Goal: Task Accomplishment & Management: Complete application form

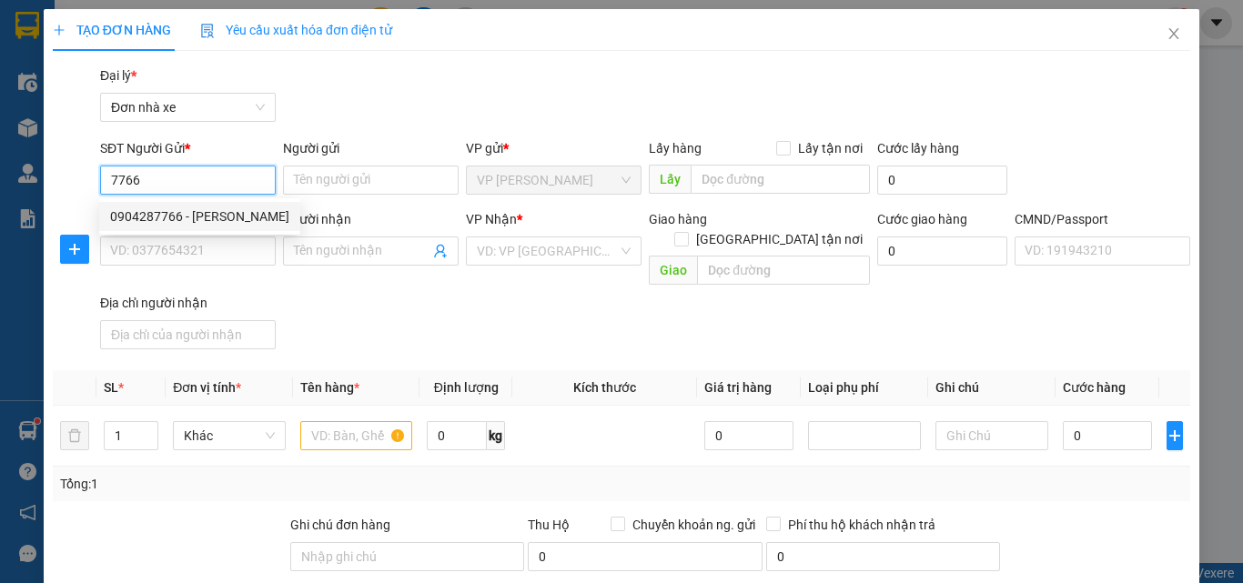
click at [194, 209] on div "0904287766 - [PERSON_NAME]" at bounding box center [199, 217] width 179 height 20
type input "0904287766"
type input "C HẢI"
type input "0396945326"
type input "LỄ TÂN NINH BÌNH"
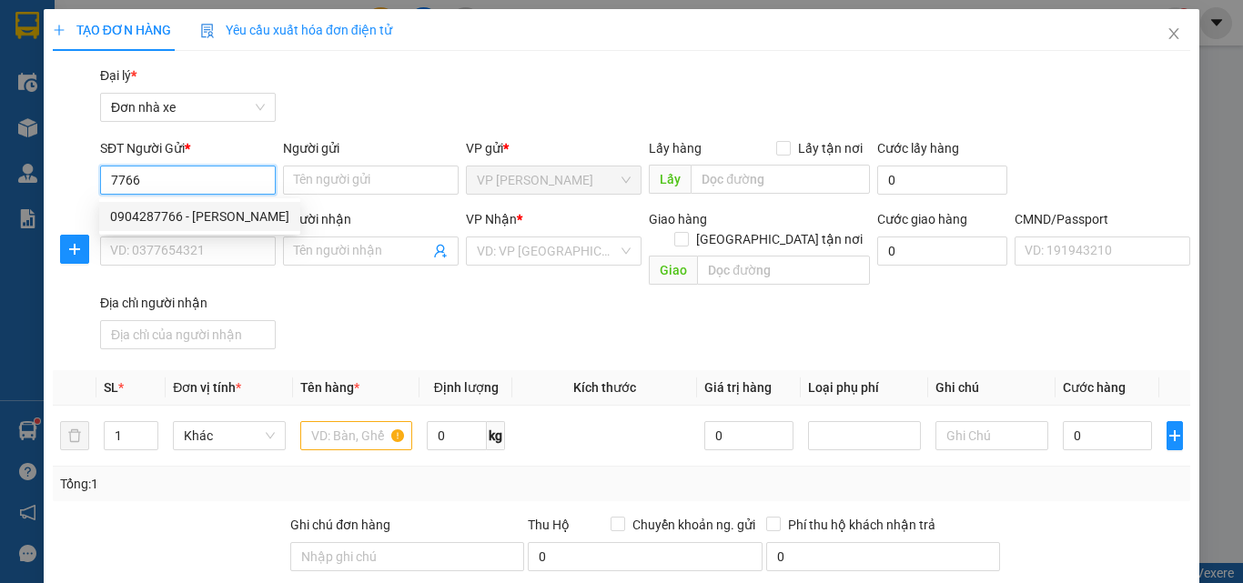
type input "072203001038"
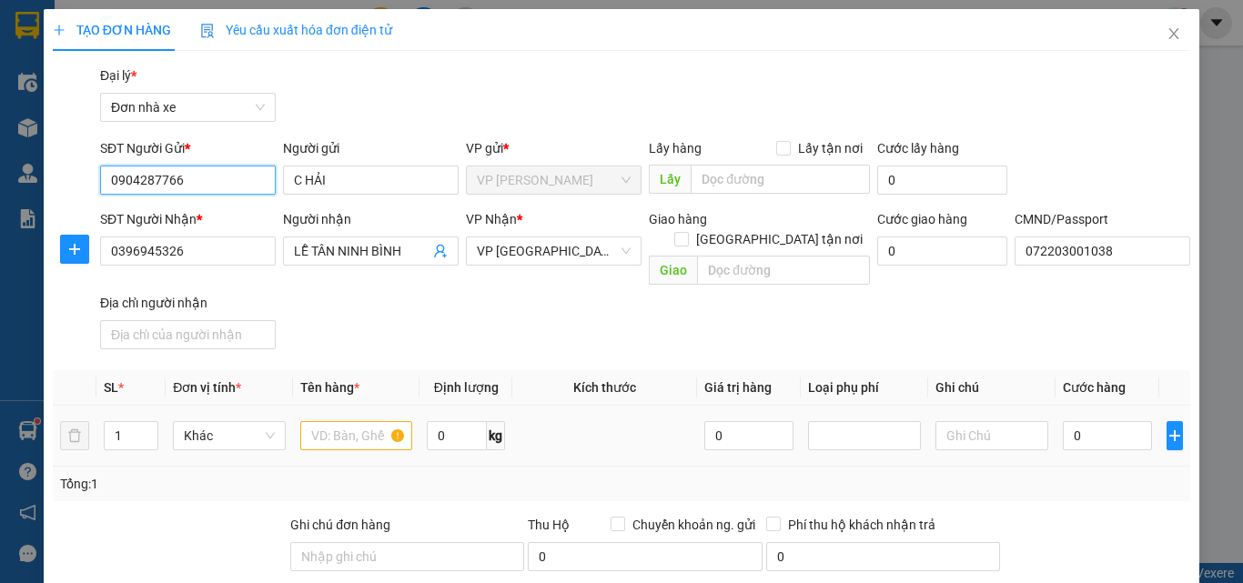
type input "0904287766"
click at [360, 421] on input "text" at bounding box center [356, 435] width 113 height 29
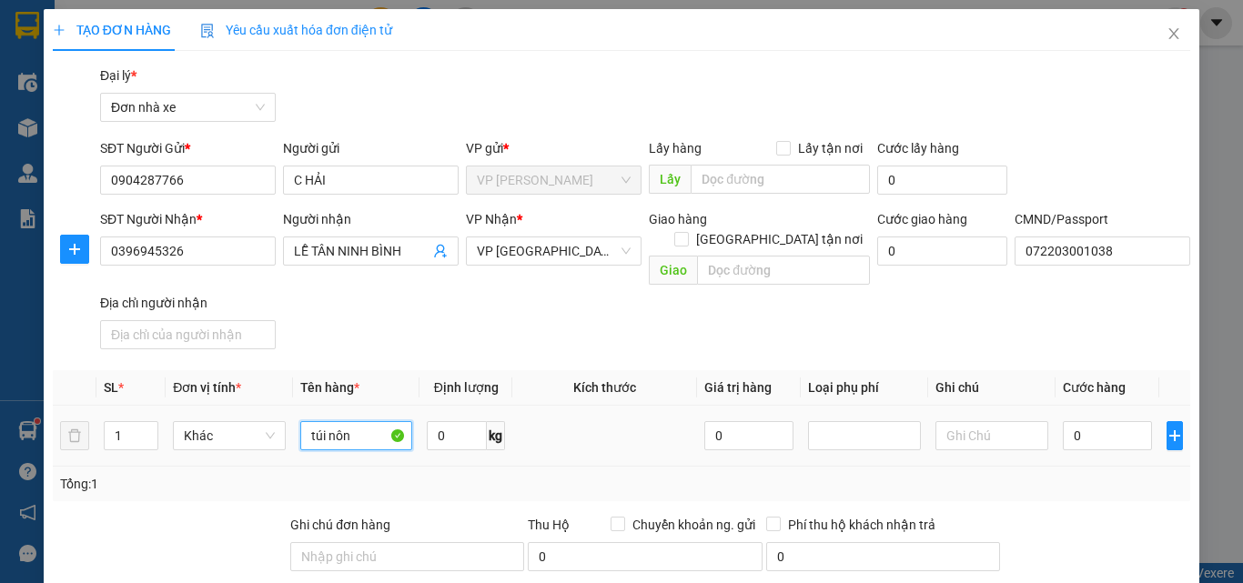
scroll to position [287, 0]
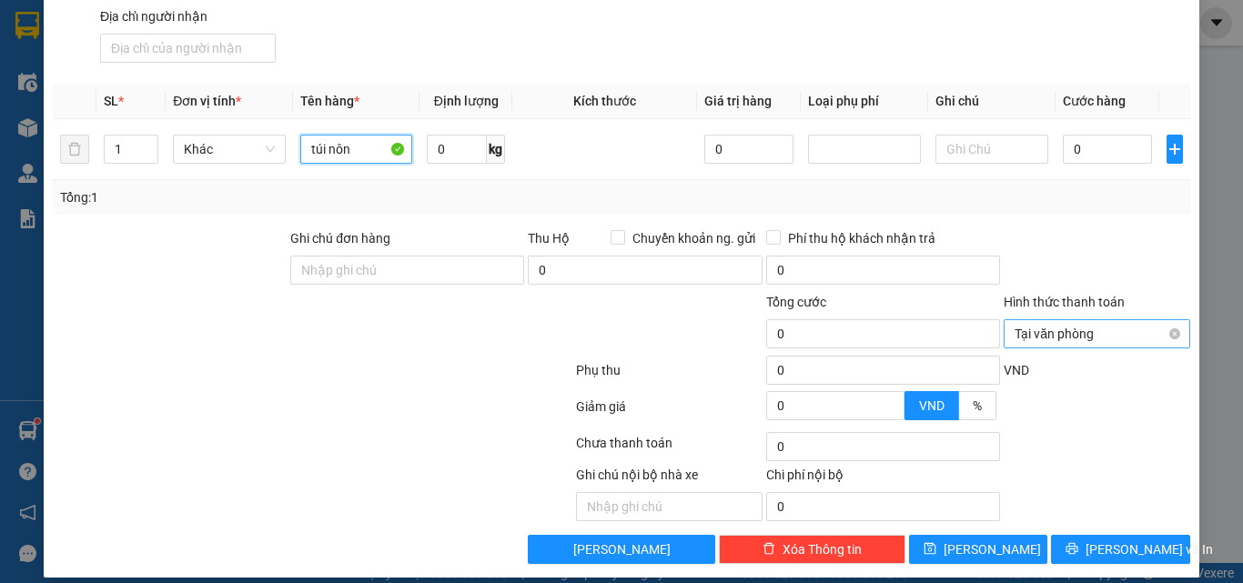
click at [1080, 320] on span "Tại văn phòng" at bounding box center [1097, 333] width 165 height 27
type input "túi nôn"
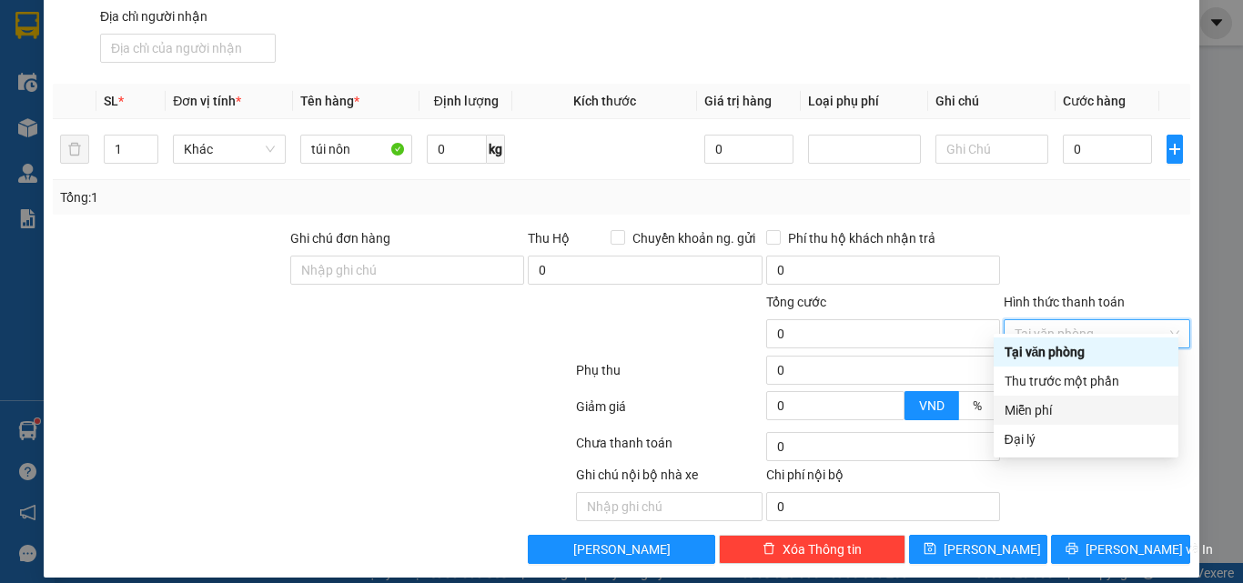
click at [1051, 411] on div "Miễn phí" at bounding box center [1086, 410] width 163 height 20
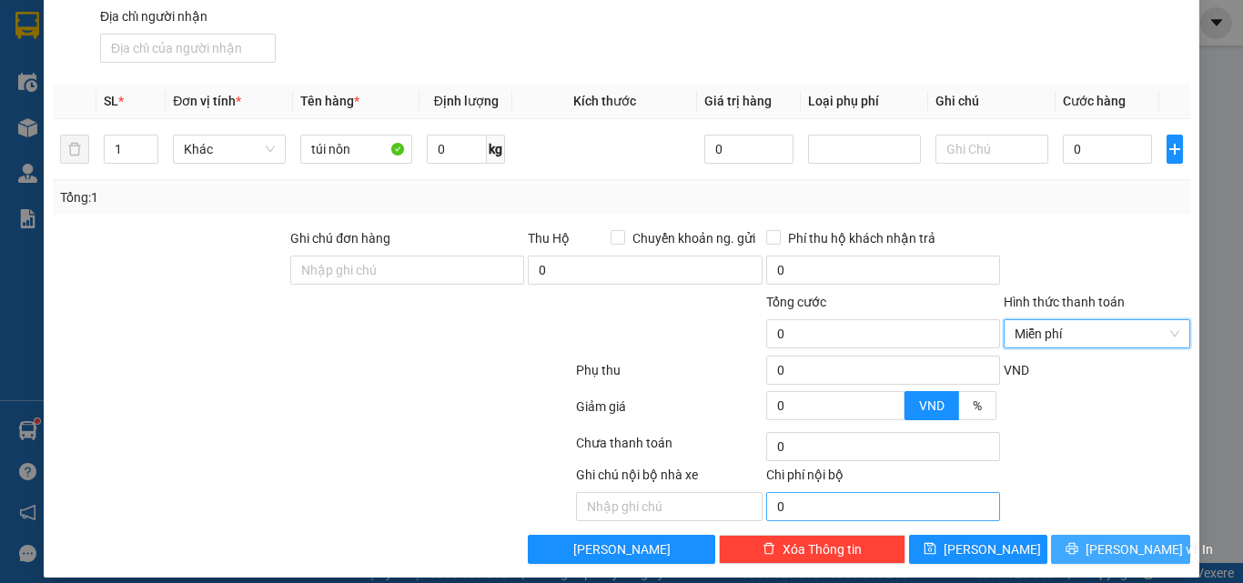
drag, startPoint x: 1096, startPoint y: 532, endPoint x: 858, endPoint y: 496, distance: 240.2
click at [1095, 540] on span "[PERSON_NAME] và In" at bounding box center [1149, 550] width 127 height 20
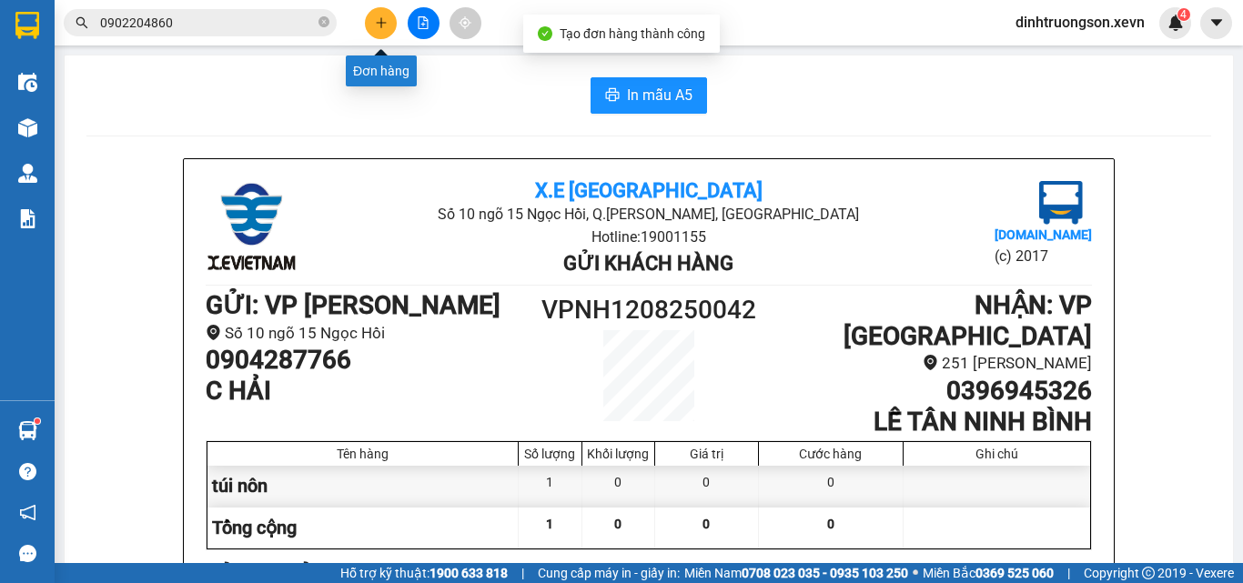
click at [375, 25] on icon "plus" at bounding box center [381, 22] width 13 height 13
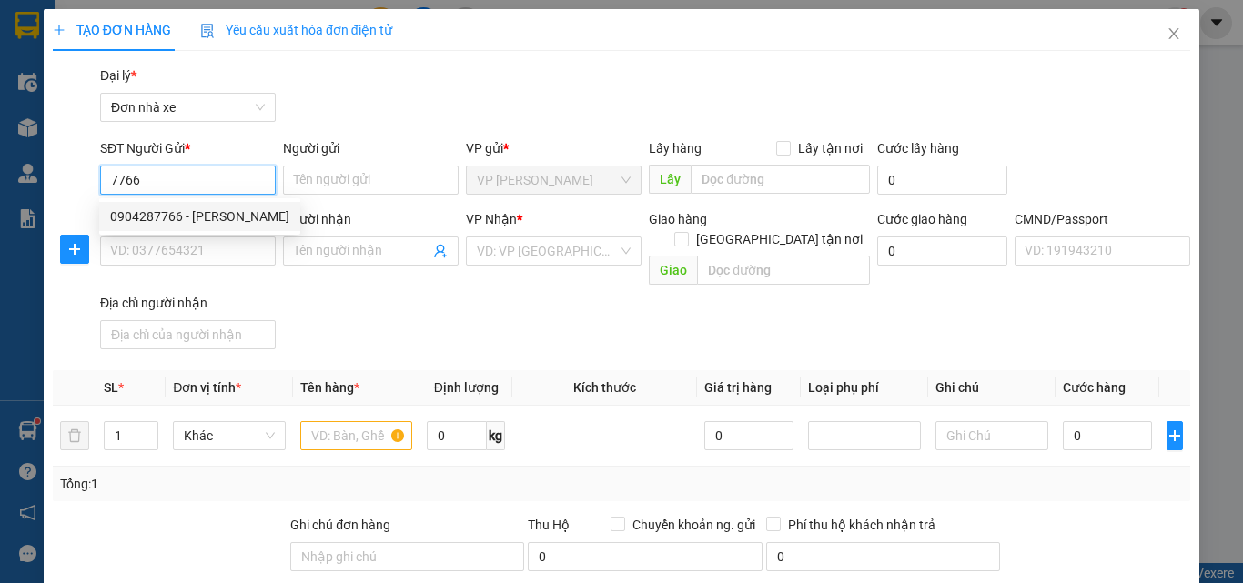
click at [198, 217] on div "0904287766 - [PERSON_NAME]" at bounding box center [199, 217] width 179 height 20
type input "0904287766"
type input "C HẢI"
type input "0396945326"
type input "LỄ TÂN NINH BÌNH"
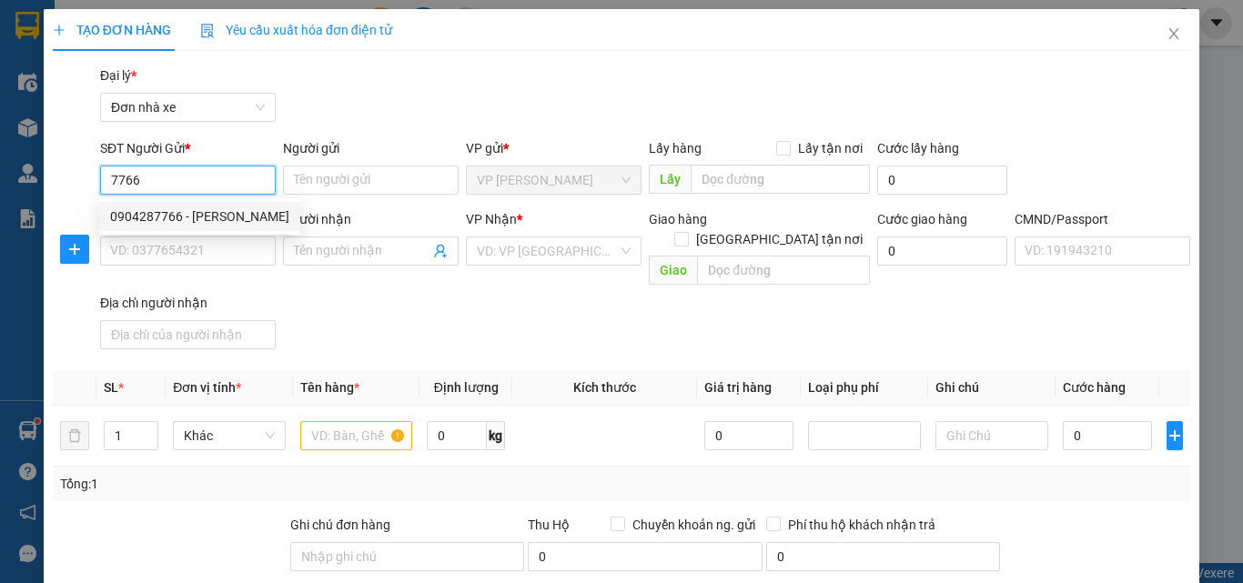
type input "072203001038"
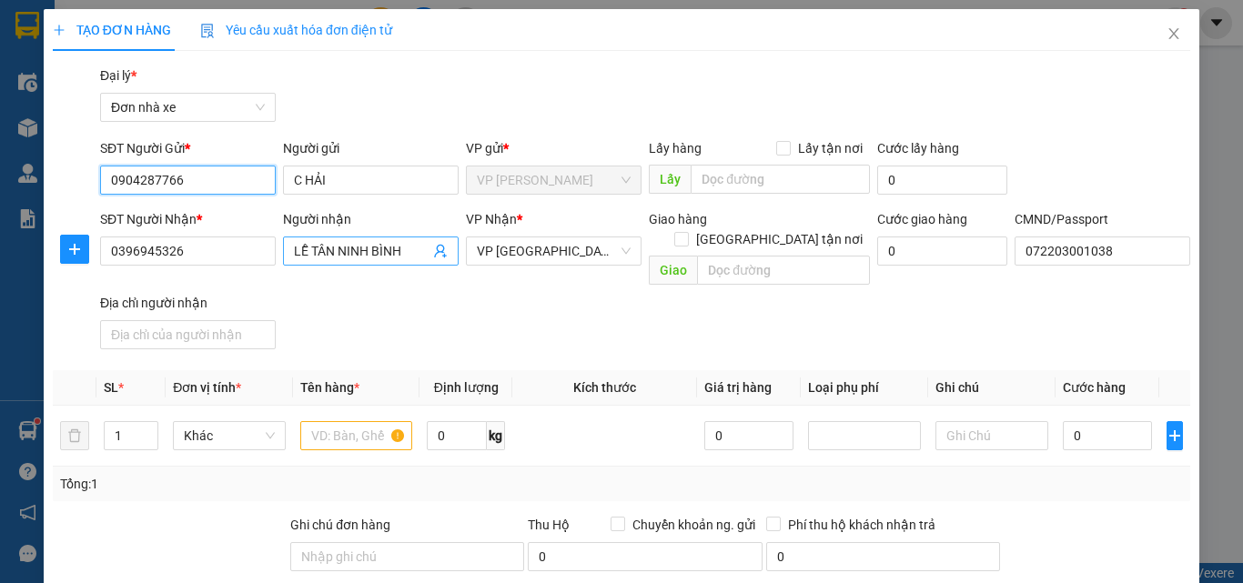
type input "0904287766"
click at [435, 254] on icon "user-add" at bounding box center [440, 252] width 12 height 14
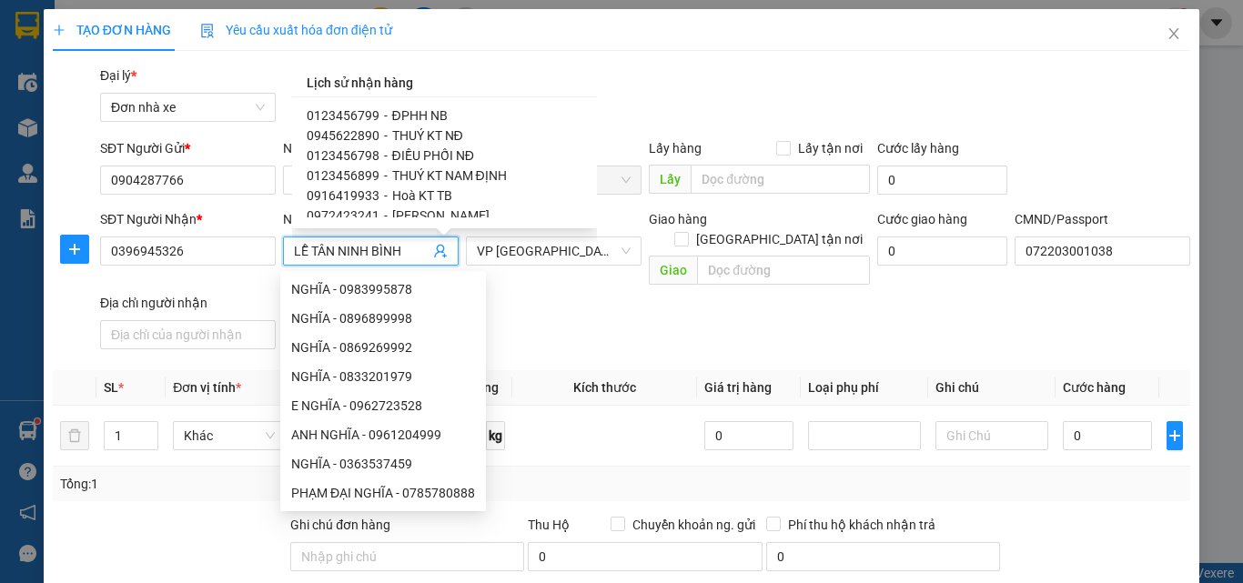
scroll to position [182, 0]
click at [442, 176] on span "NĐ LỄ TÂN" at bounding box center [423, 176] width 62 height 15
type input "0123654789"
type input "NĐ LỄ TÂN"
type input "chính chủ"
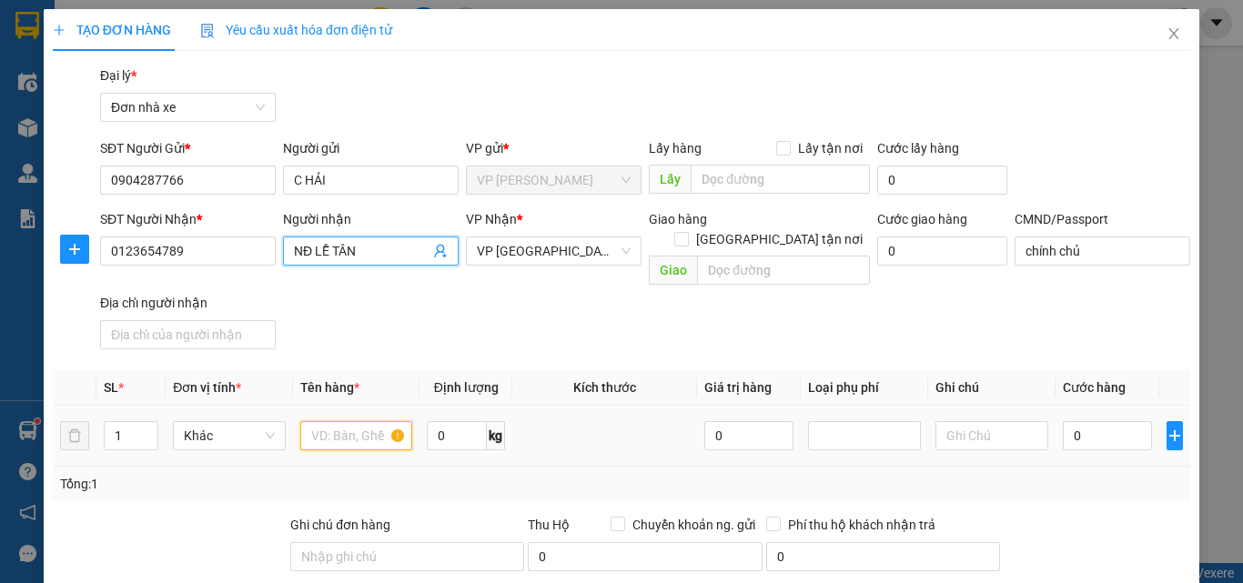
click at [354, 421] on input "text" at bounding box center [356, 435] width 113 height 29
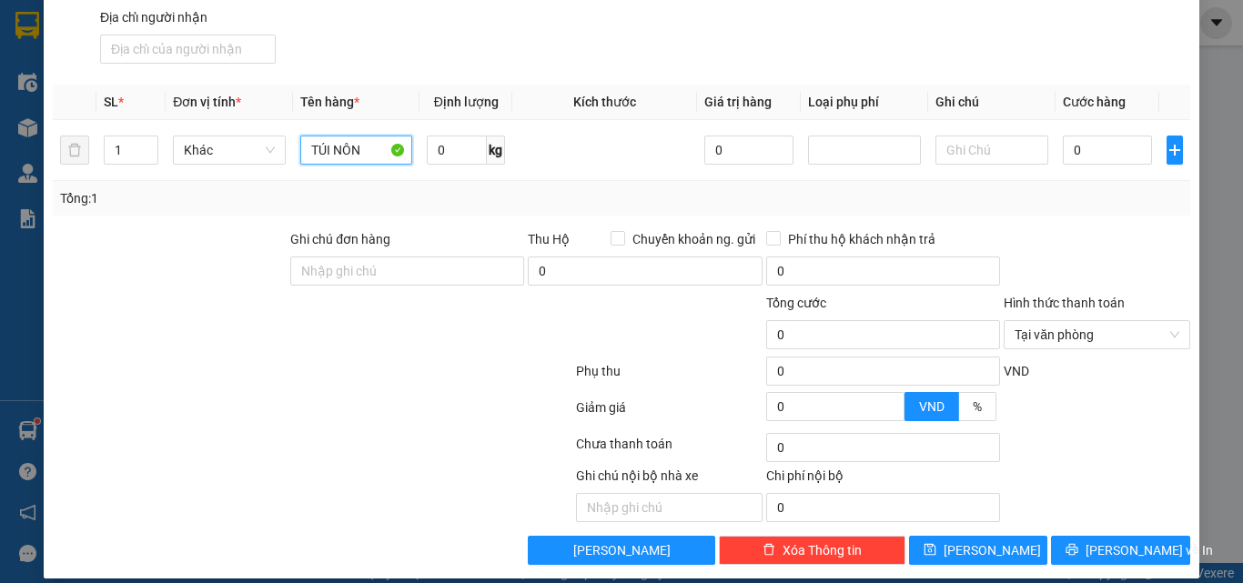
scroll to position [287, 0]
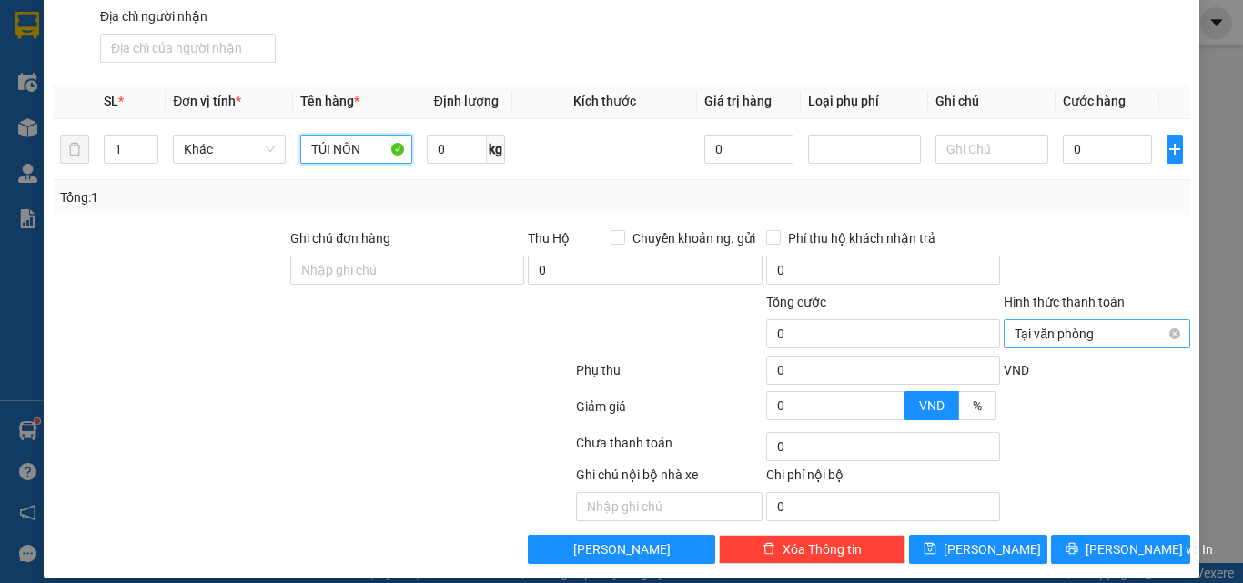
click at [1113, 320] on span "Tại văn phòng" at bounding box center [1097, 333] width 165 height 27
type input "TÚI NÔN"
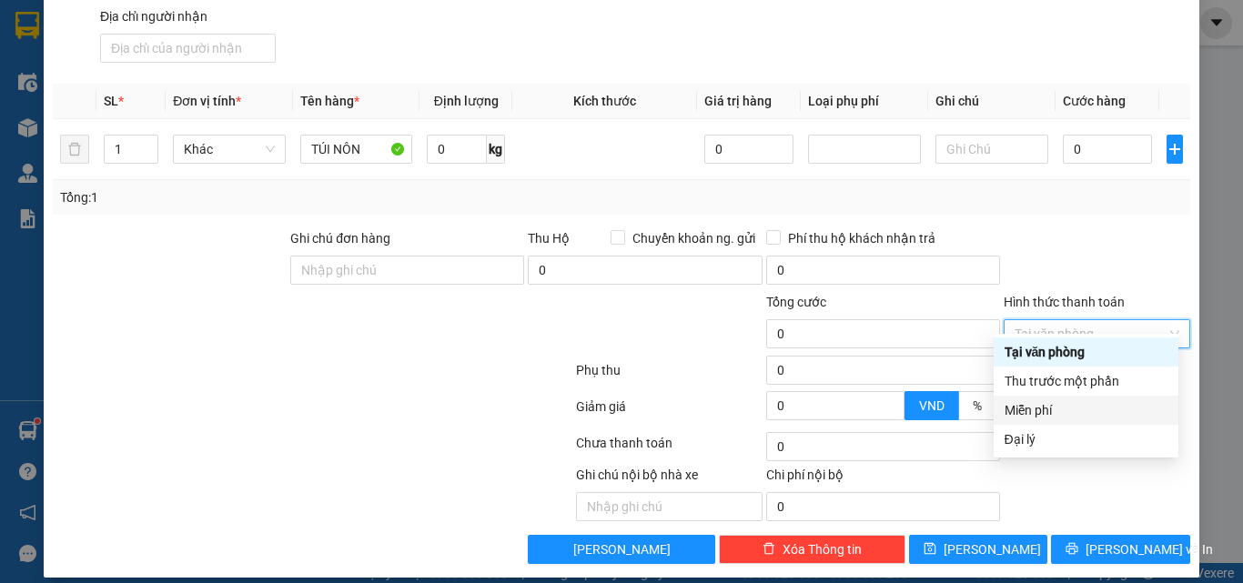
click at [1051, 408] on div "Miễn phí" at bounding box center [1086, 410] width 163 height 20
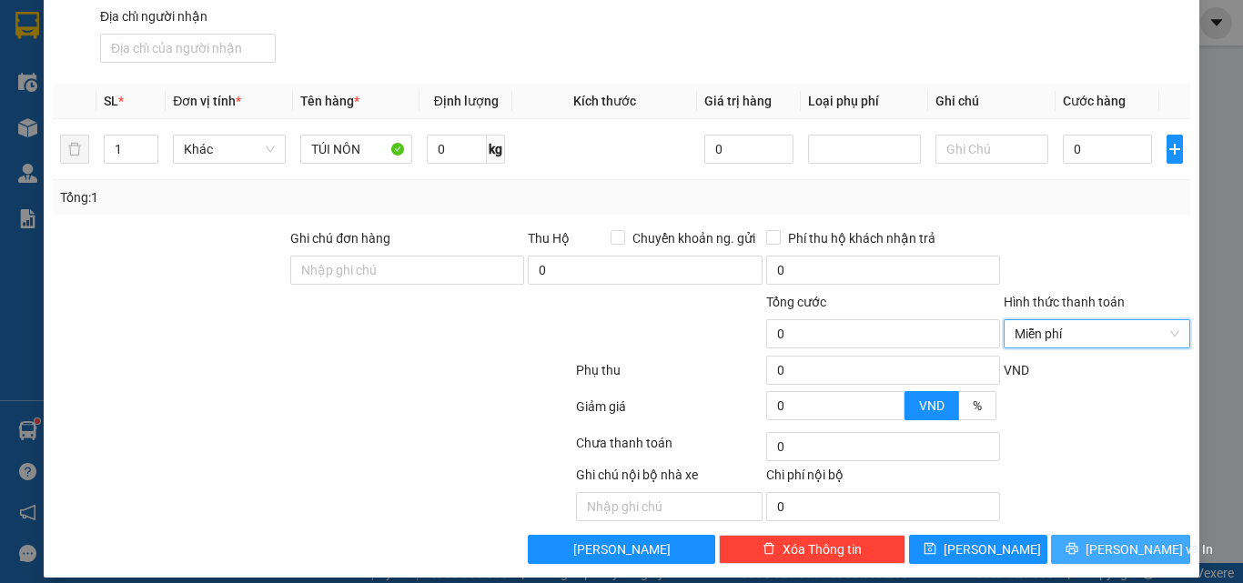
click at [1138, 540] on span "[PERSON_NAME] và In" at bounding box center [1149, 550] width 127 height 20
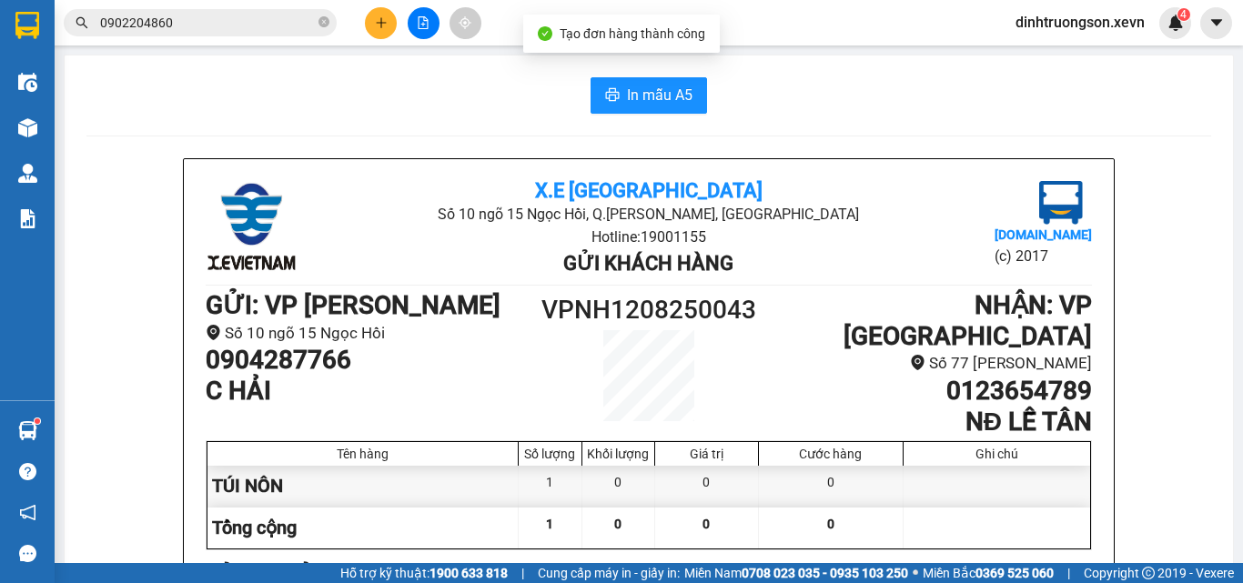
click at [377, 27] on icon "plus" at bounding box center [381, 22] width 13 height 13
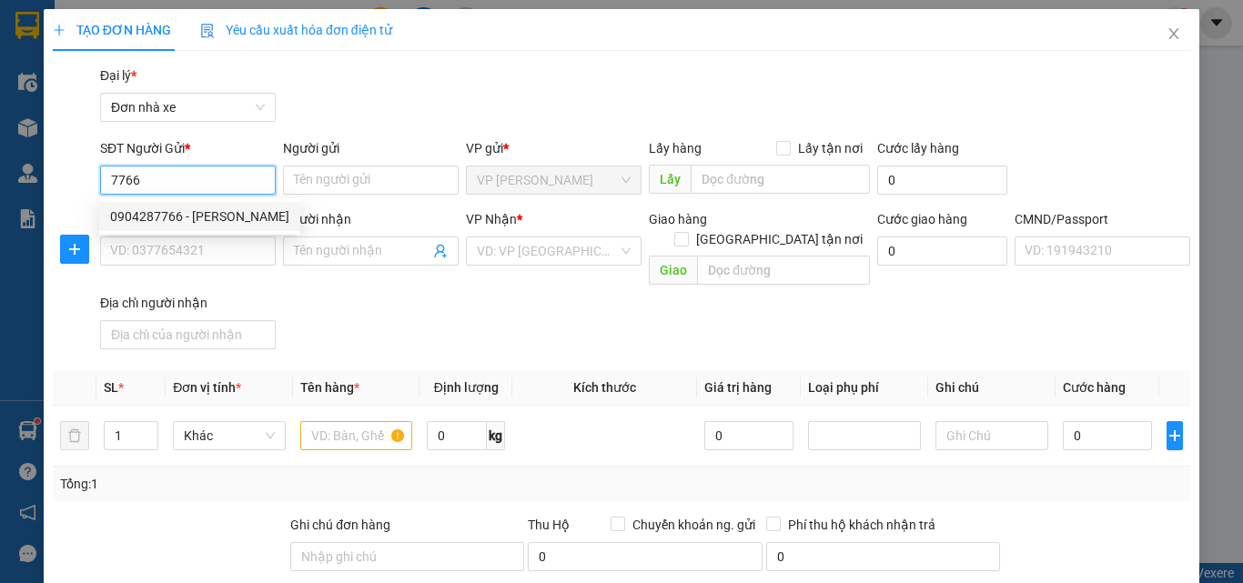
click at [195, 221] on div "0904287766 - [PERSON_NAME]" at bounding box center [199, 217] width 179 height 20
type input "0904287766"
type input "C HẢI"
type input "0123654789"
type input "NĐ LỄ TÂN"
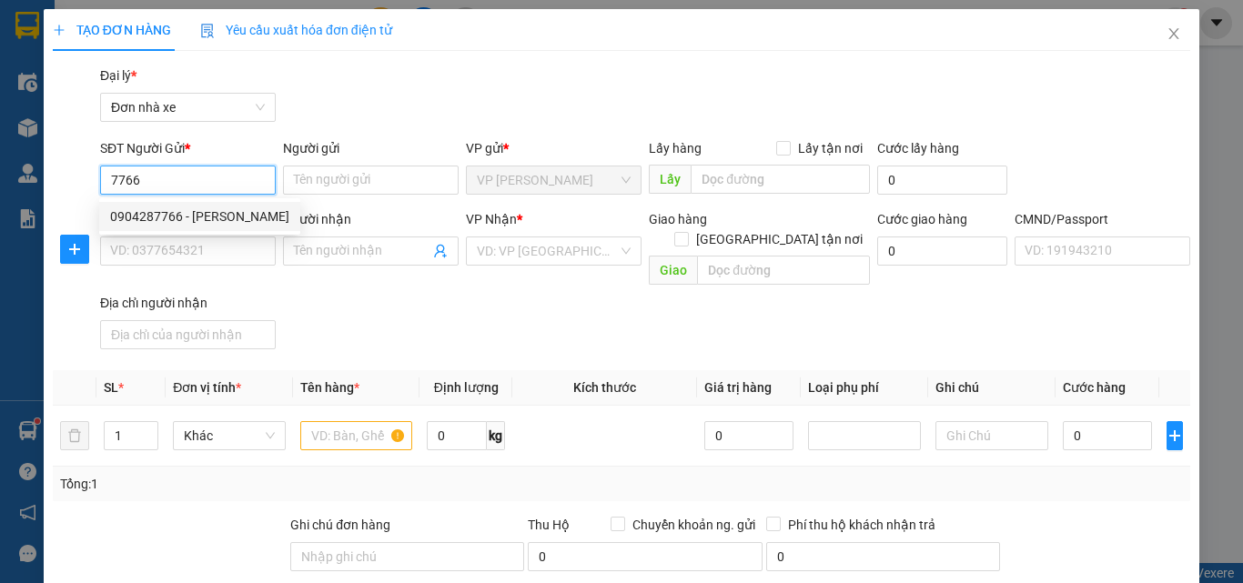
type input "chính chủ"
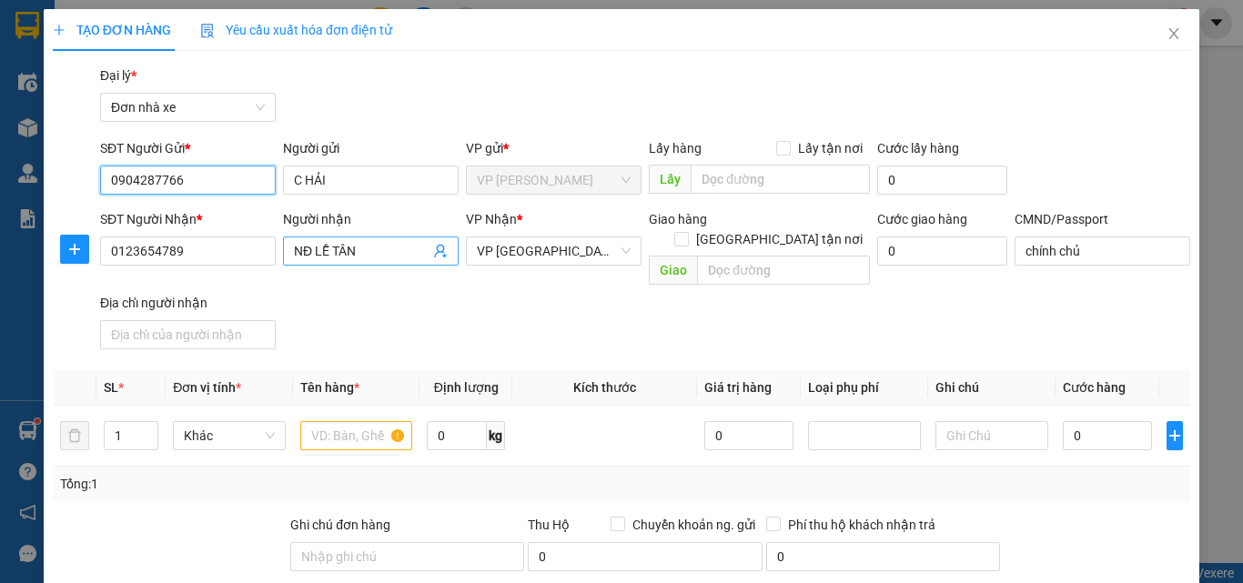
type input "0904287766"
click at [435, 252] on icon "user-add" at bounding box center [440, 251] width 15 height 15
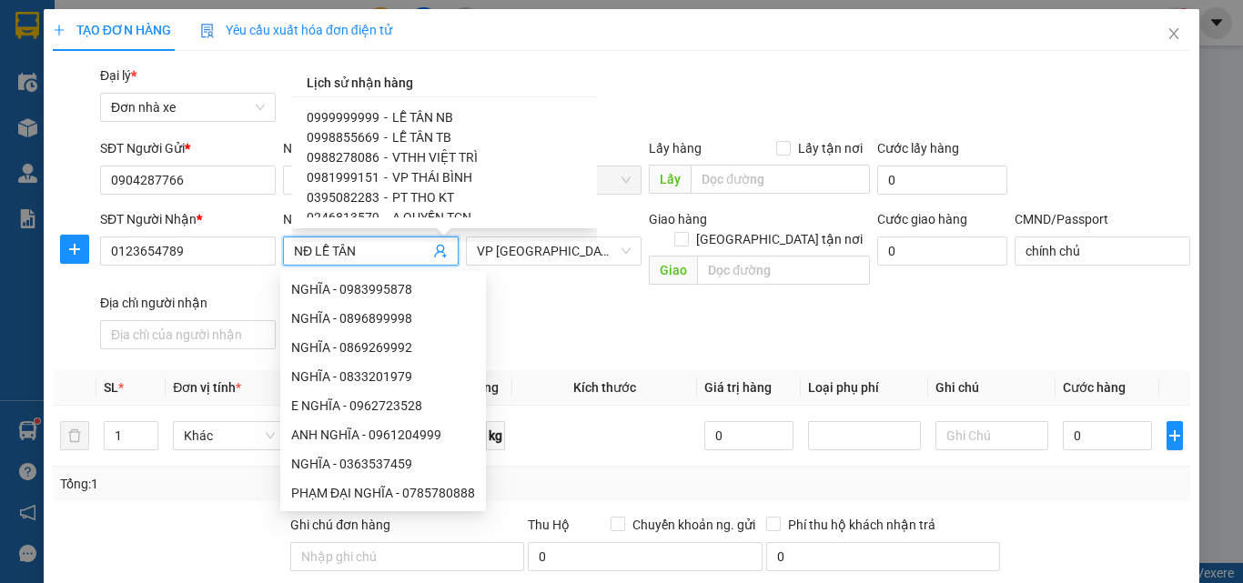
scroll to position [229, 0]
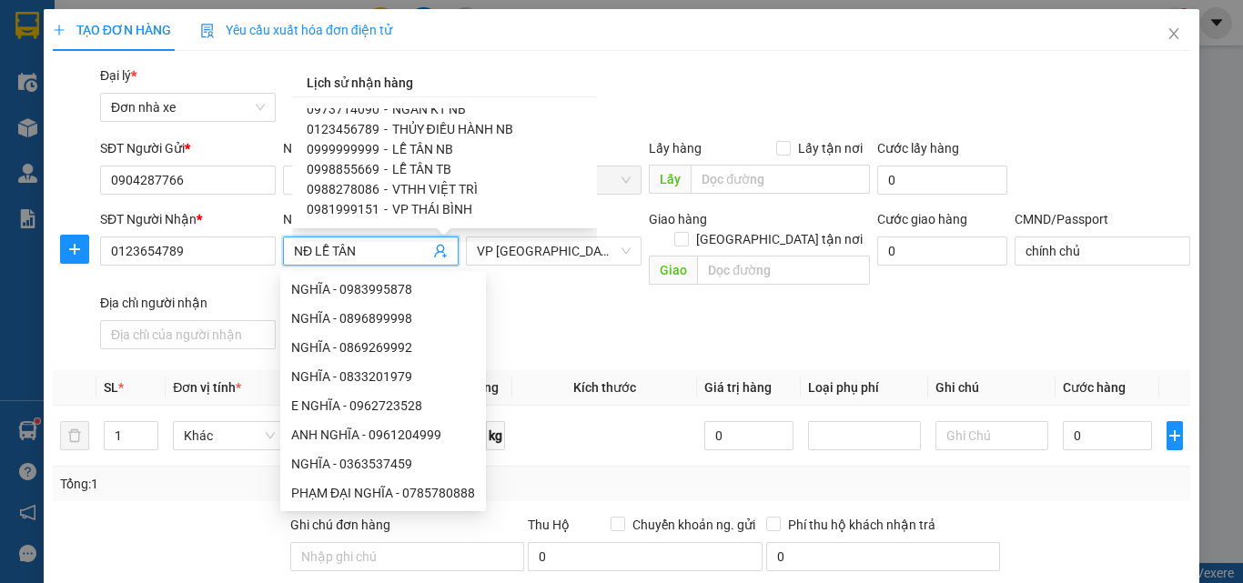
click at [436, 203] on span "VP THÁI BÌNH" at bounding box center [432, 209] width 80 height 15
type input "0981999151"
type input "VP THÁI BÌNH"
type input "VUI"
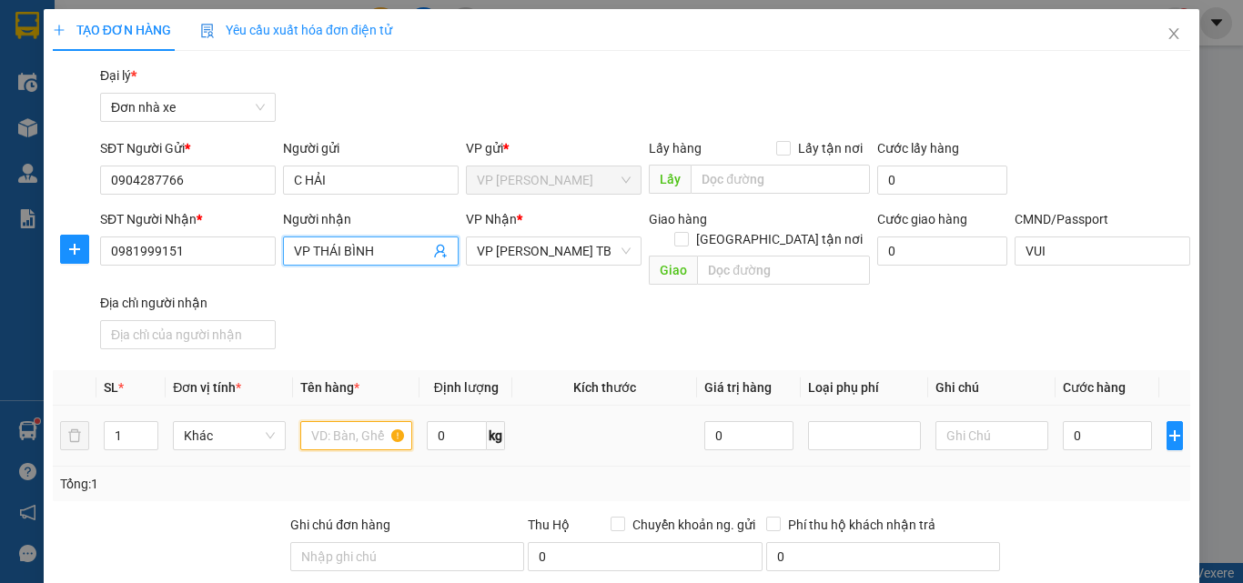
click at [352, 421] on input "text" at bounding box center [356, 435] width 113 height 29
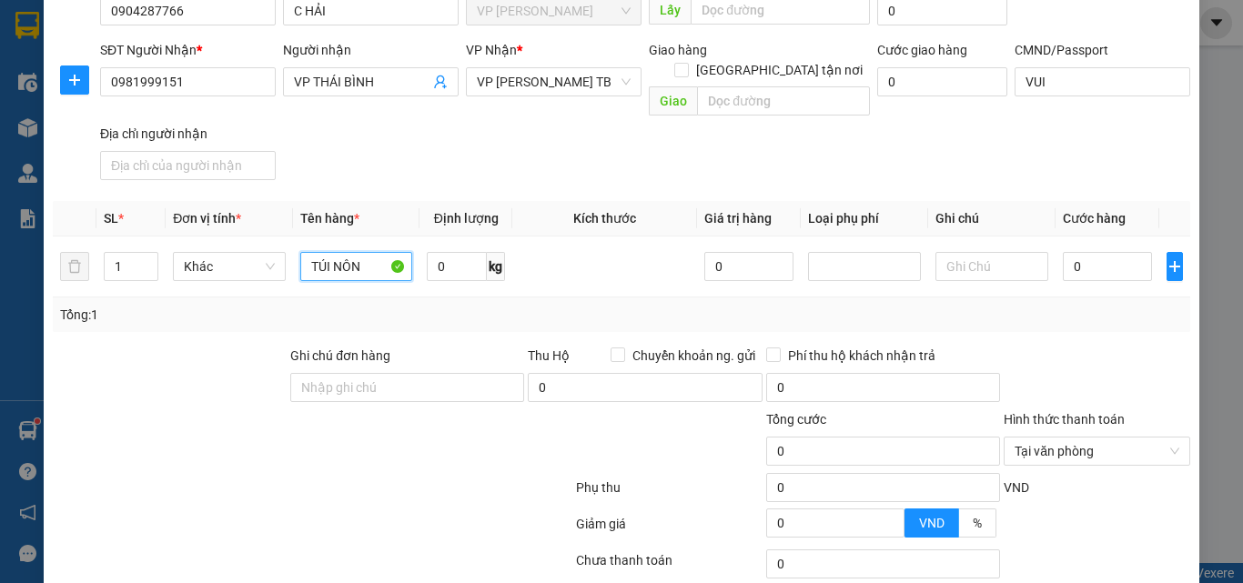
scroll to position [287, 0]
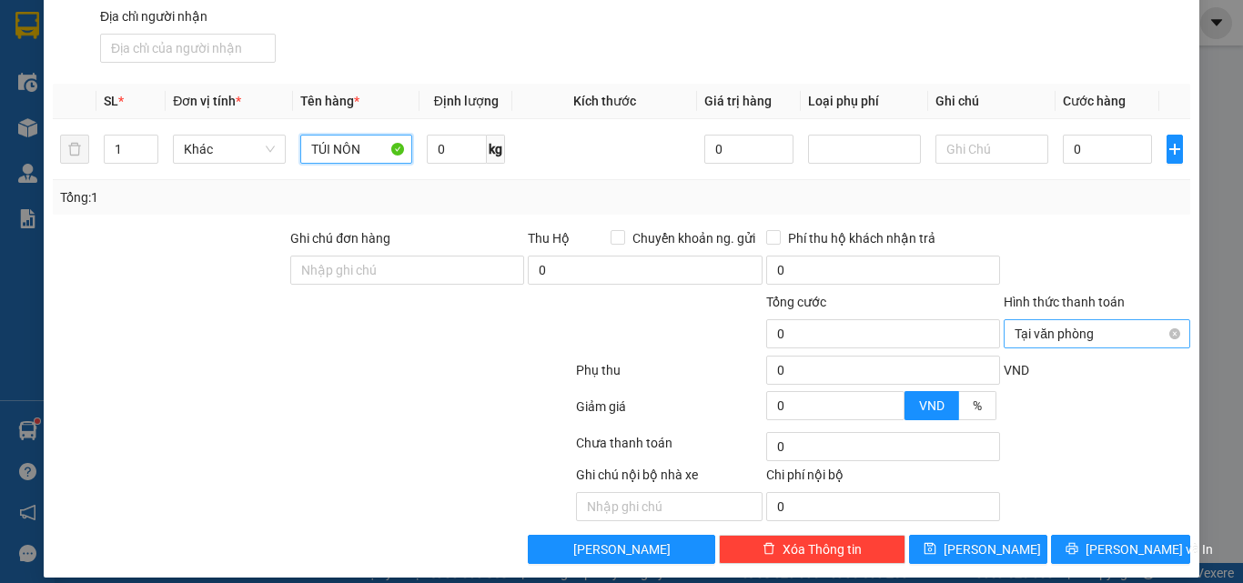
click at [1100, 320] on span "Tại văn phòng" at bounding box center [1097, 333] width 165 height 27
type input "TÚI NÔN"
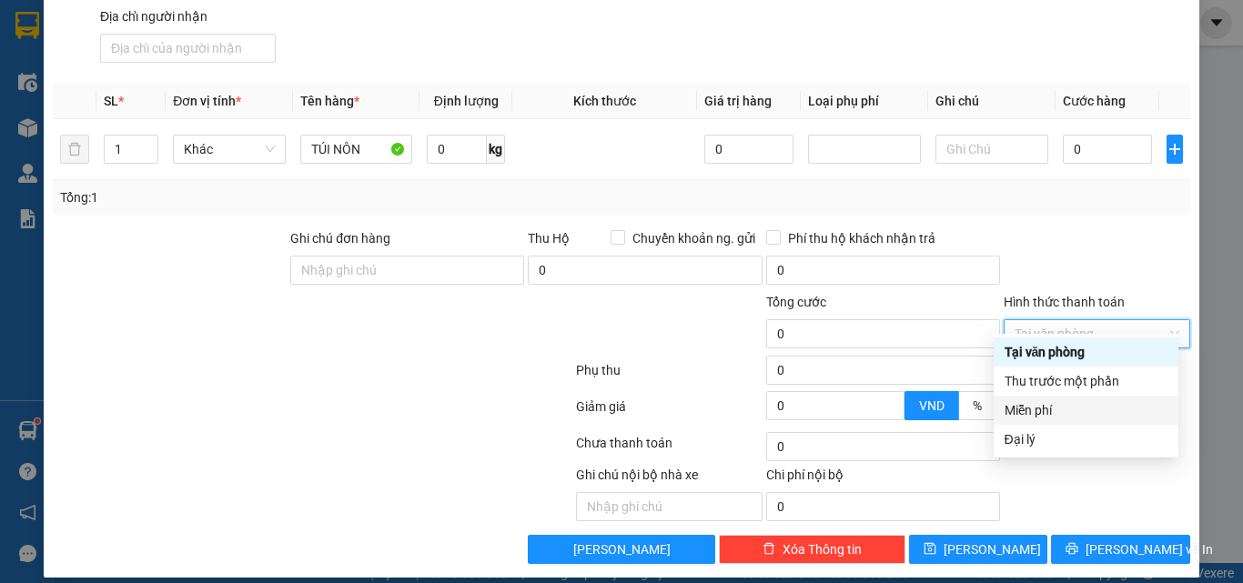
click at [1046, 410] on div "Miễn phí" at bounding box center [1086, 410] width 163 height 20
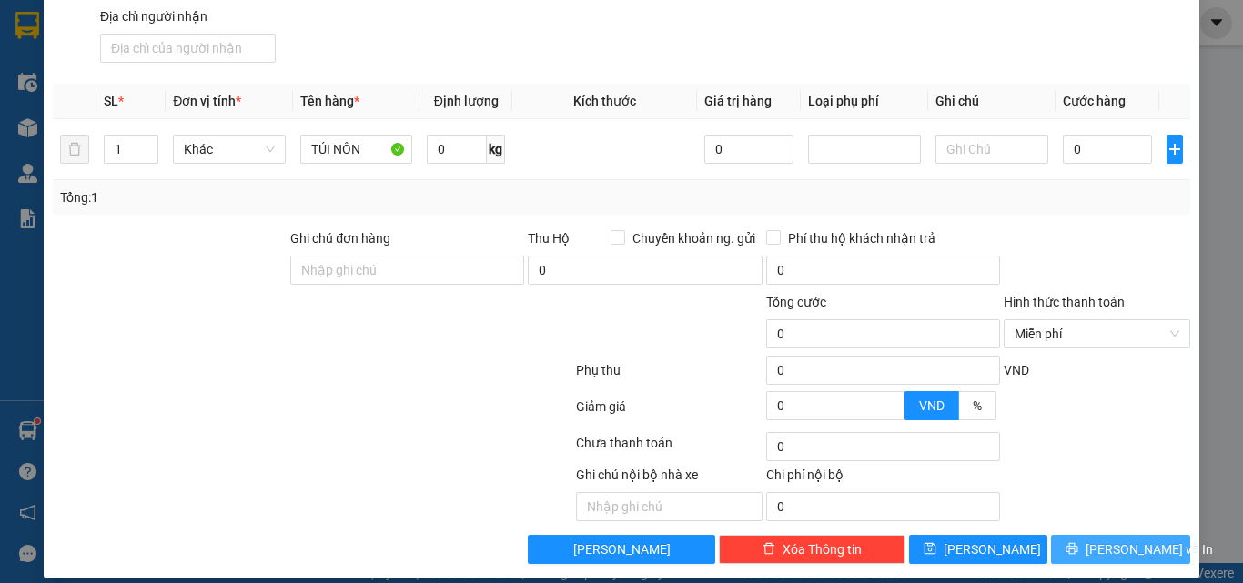
click at [1128, 540] on span "[PERSON_NAME] và In" at bounding box center [1149, 550] width 127 height 20
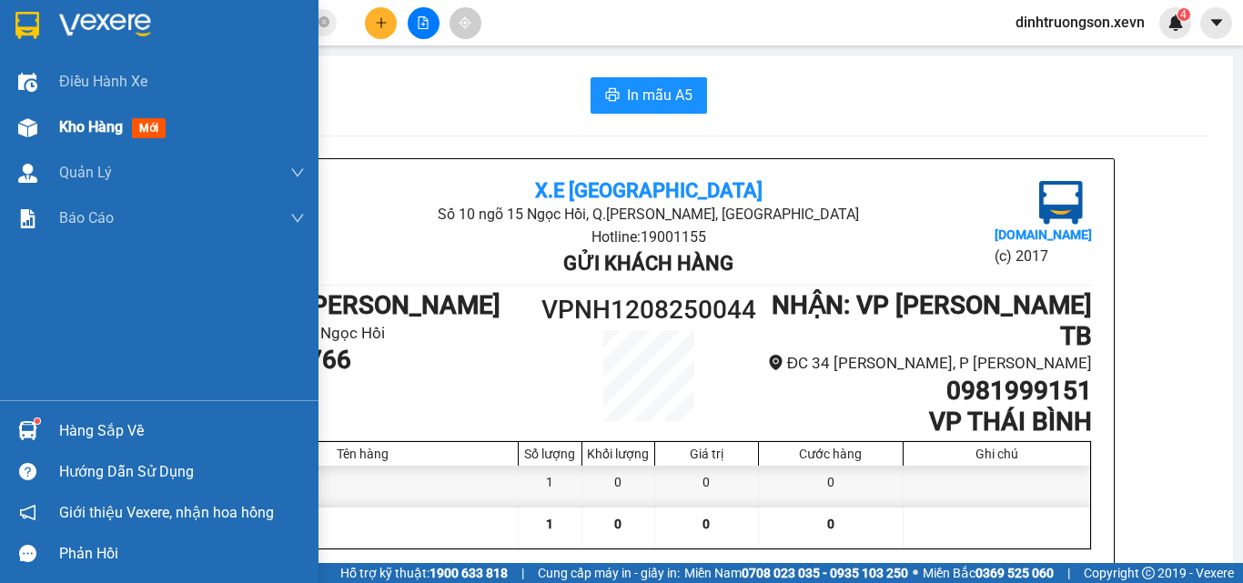
click at [111, 118] on span "Kho hàng" at bounding box center [91, 126] width 64 height 17
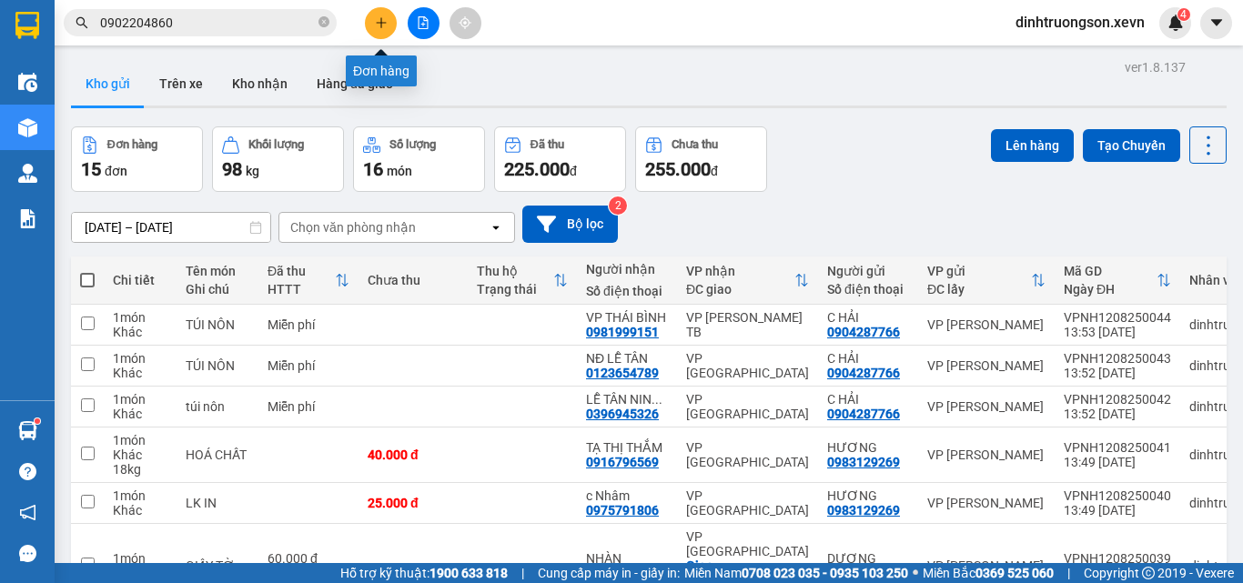
click at [378, 24] on icon "plus" at bounding box center [381, 22] width 13 height 13
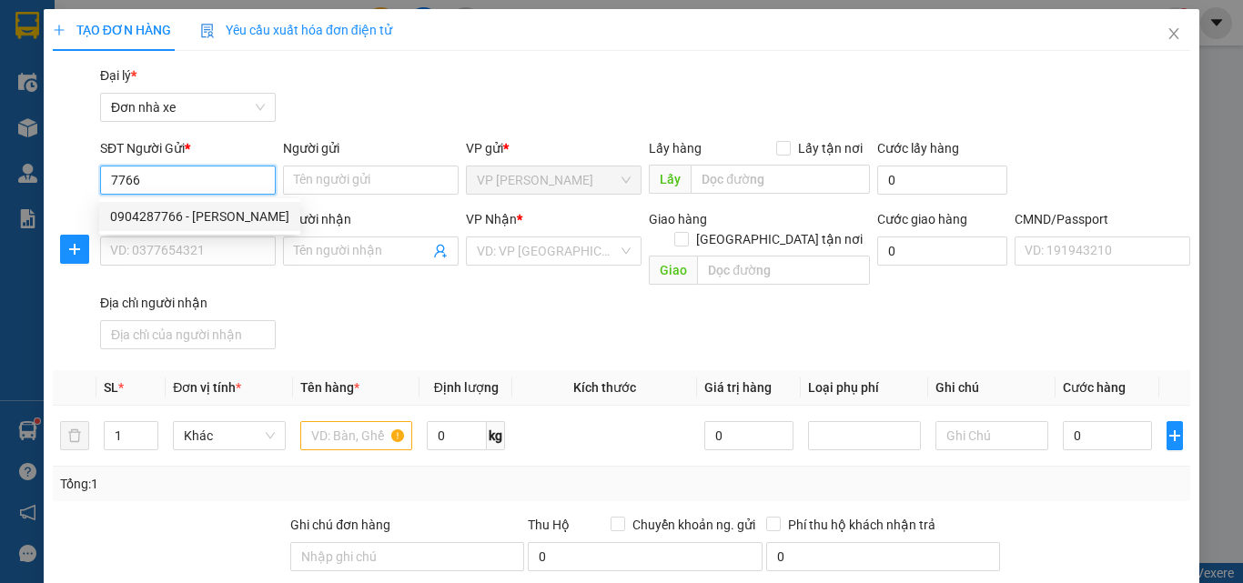
click at [171, 207] on div "0904287766 - [PERSON_NAME]" at bounding box center [199, 217] width 179 height 20
type input "0904287766"
type input "C HẢI"
type input "0981999151"
type input "VP THÁI BÌNH"
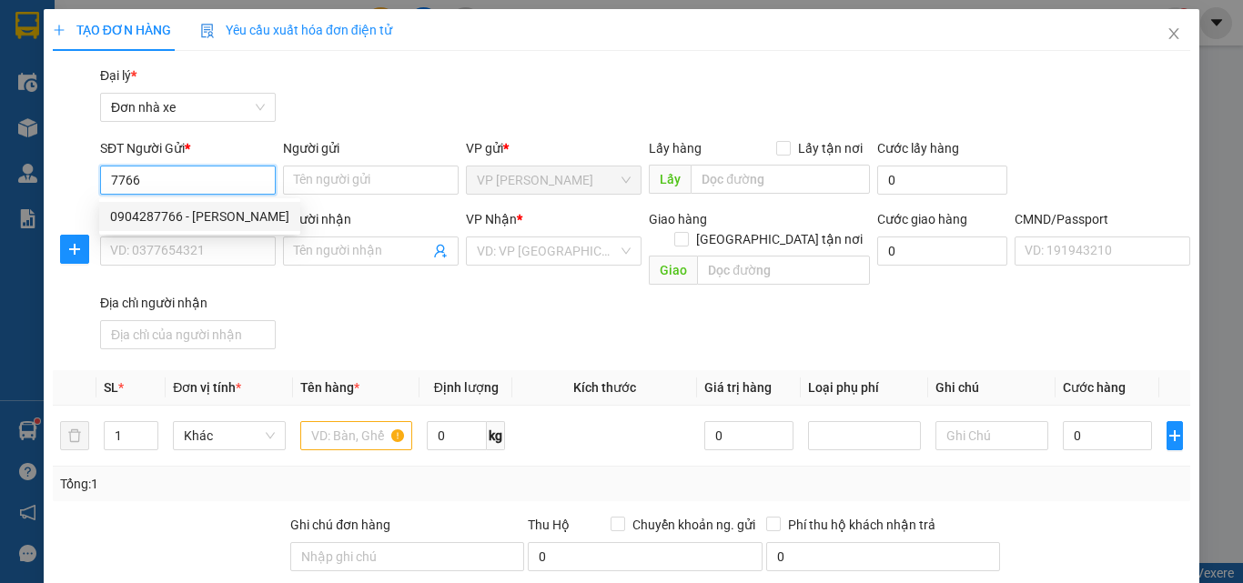
type input "VUI"
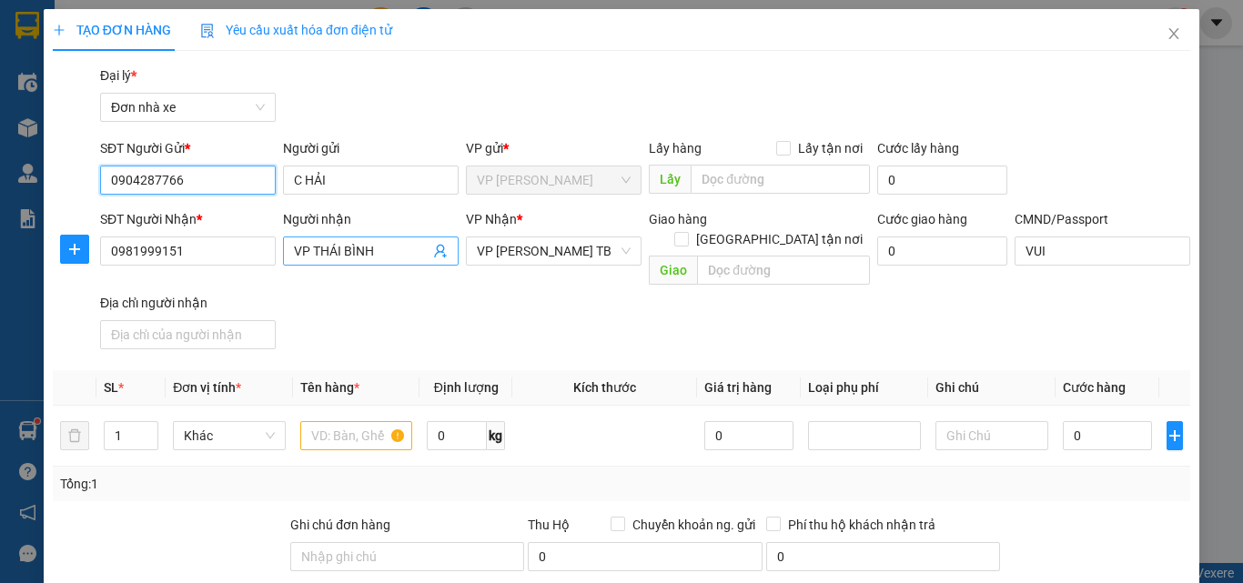
type input "0904287766"
click at [433, 249] on icon "user-add" at bounding box center [440, 251] width 15 height 15
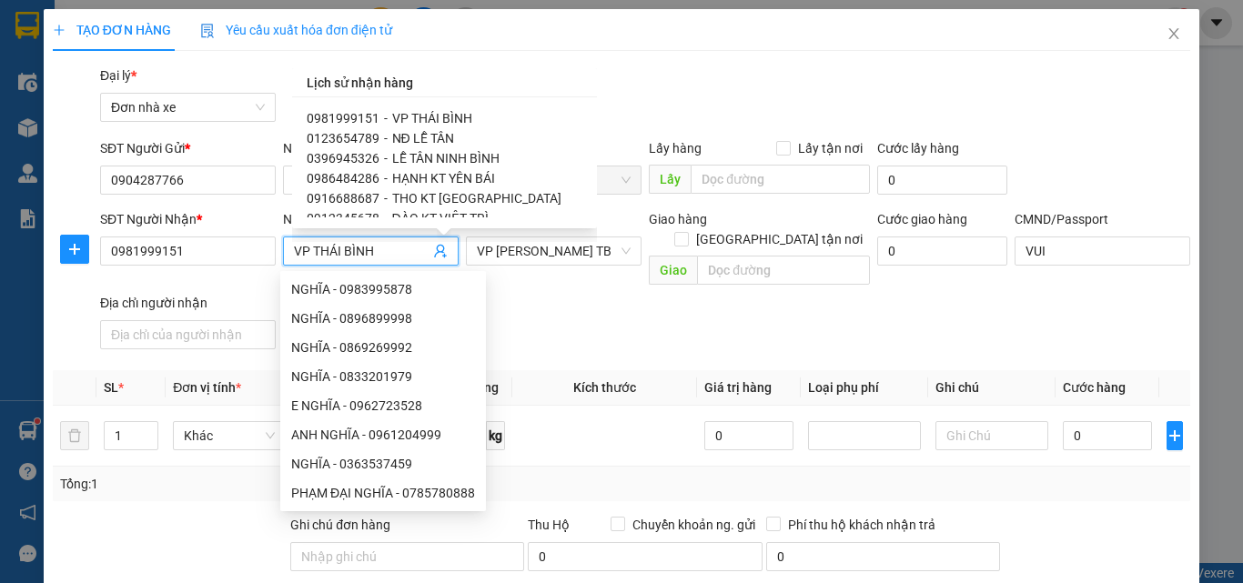
click at [433, 162] on span "LỄ TÂN NINH BÌNH" at bounding box center [445, 158] width 107 height 15
type input "0396945326"
type input "LỄ TÂN NINH BÌNH"
type input "072203001038"
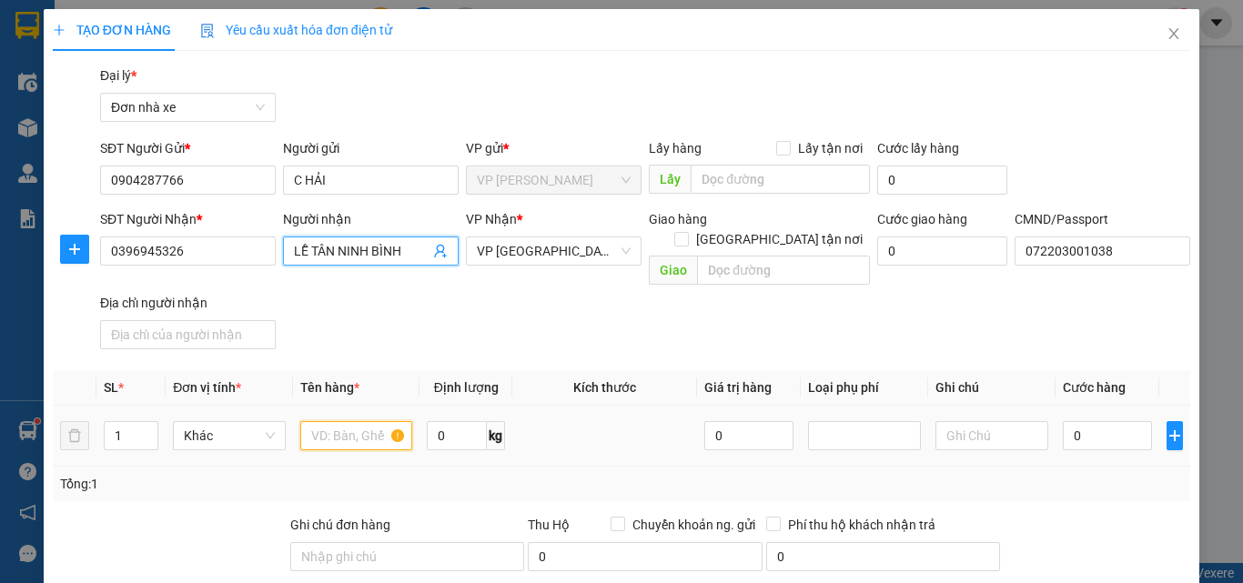
click at [390, 421] on input "text" at bounding box center [356, 435] width 113 height 29
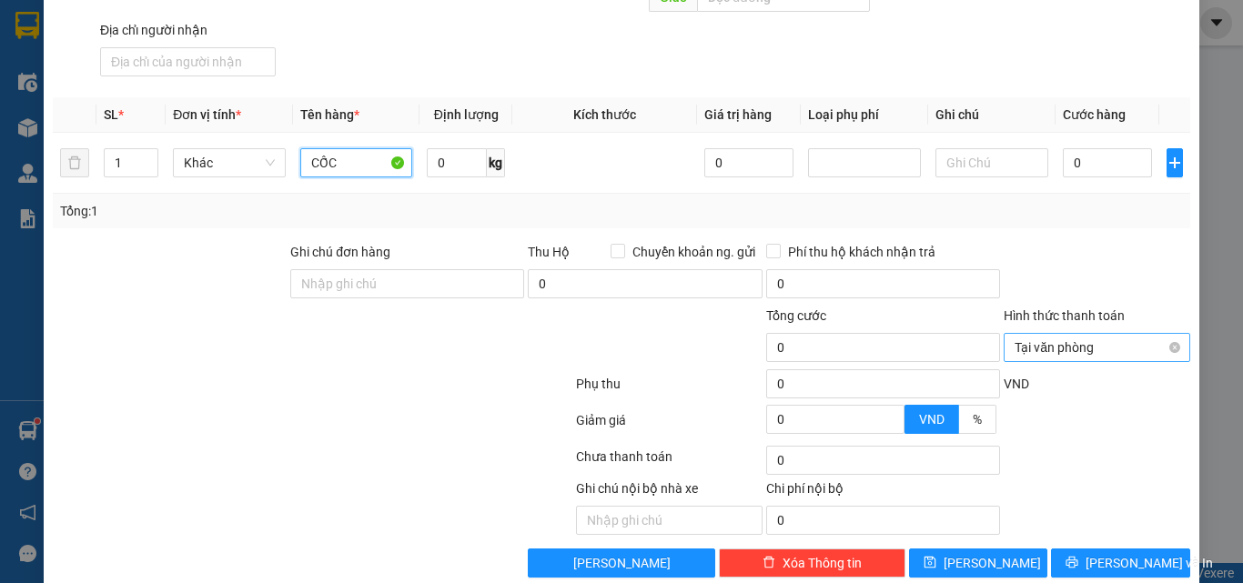
click at [1080, 334] on span "Tại văn phòng" at bounding box center [1097, 347] width 165 height 27
type input "CỐC"
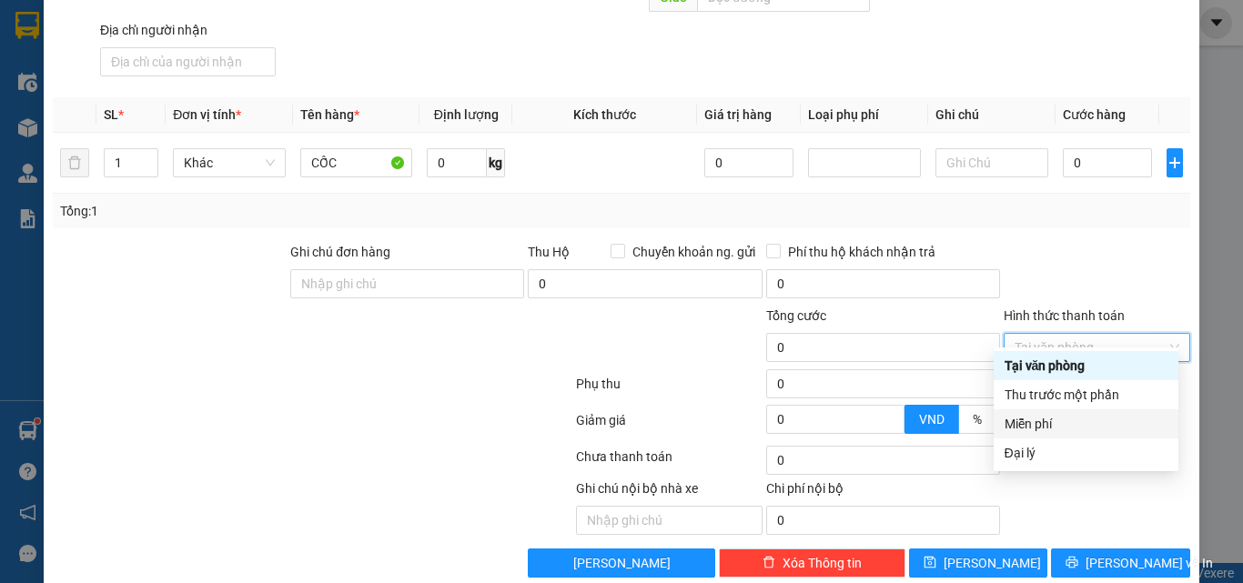
click at [1034, 421] on div "Miễn phí" at bounding box center [1086, 424] width 163 height 20
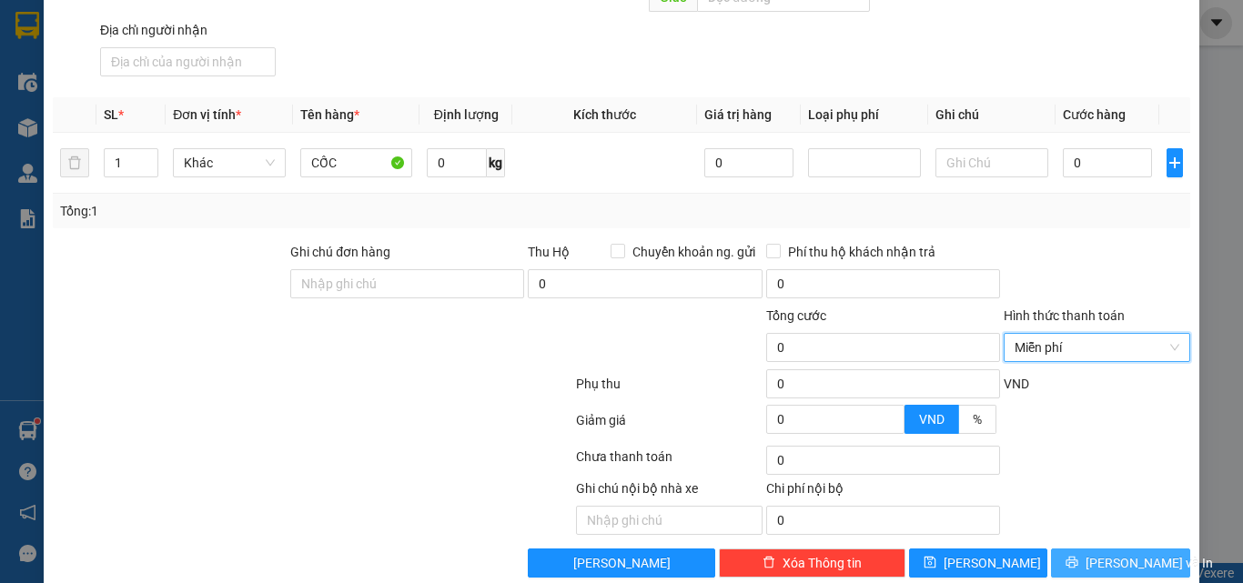
click at [1092, 549] on button "[PERSON_NAME] và In" at bounding box center [1120, 563] width 139 height 29
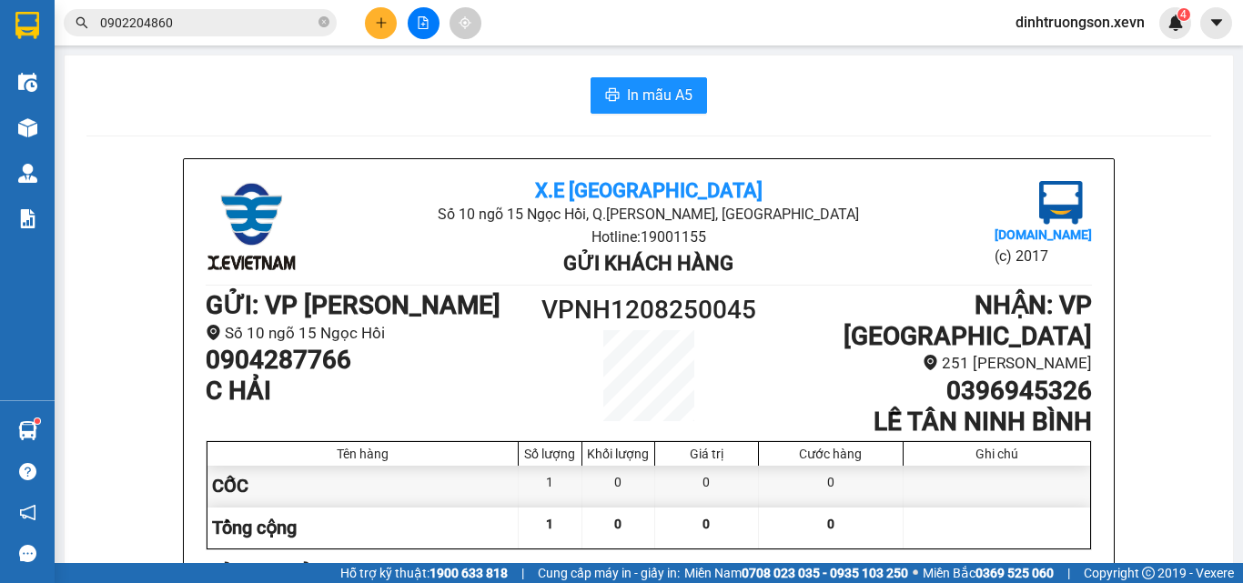
click at [378, 24] on icon "plus" at bounding box center [381, 22] width 13 height 13
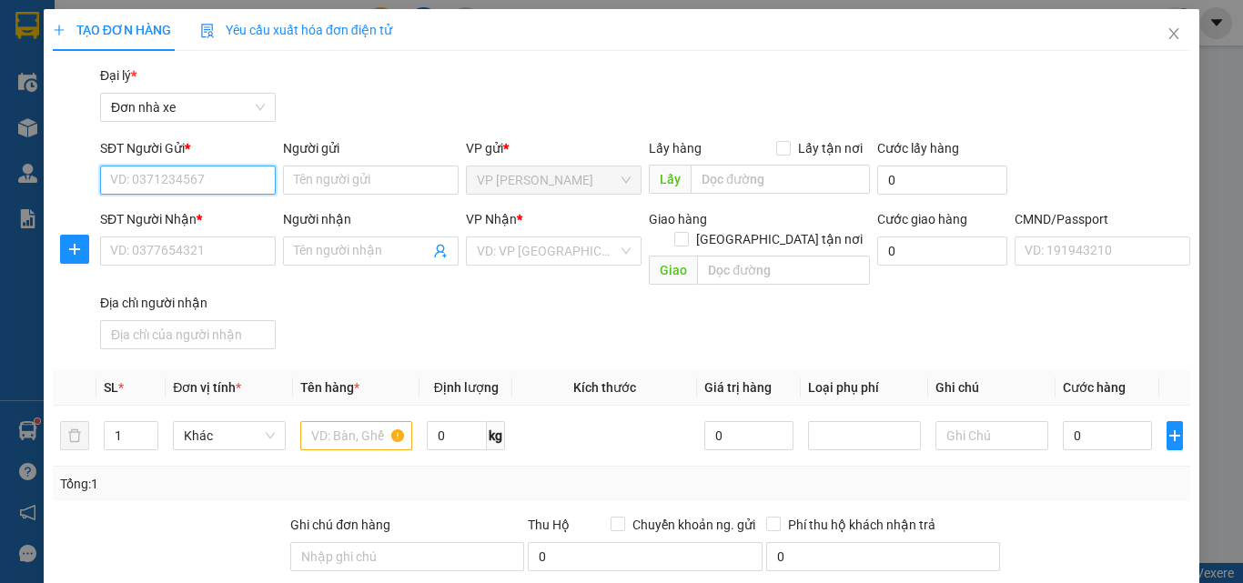
click at [204, 176] on input "SĐT Người Gửi *" at bounding box center [188, 180] width 176 height 29
click at [198, 214] on div "0888849996 - HIỆN" at bounding box center [186, 217] width 152 height 20
type input "0888849996"
type input "HIỆN"
type input "0828171717"
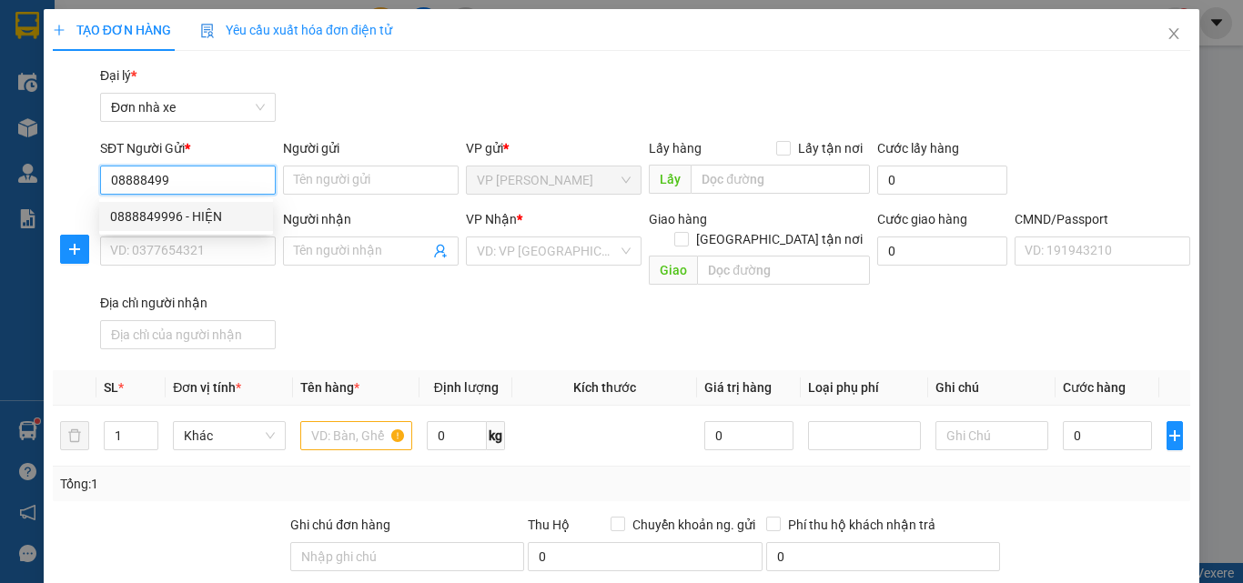
type input "HẢI"
type input "[PERSON_NAME] 0356248832"
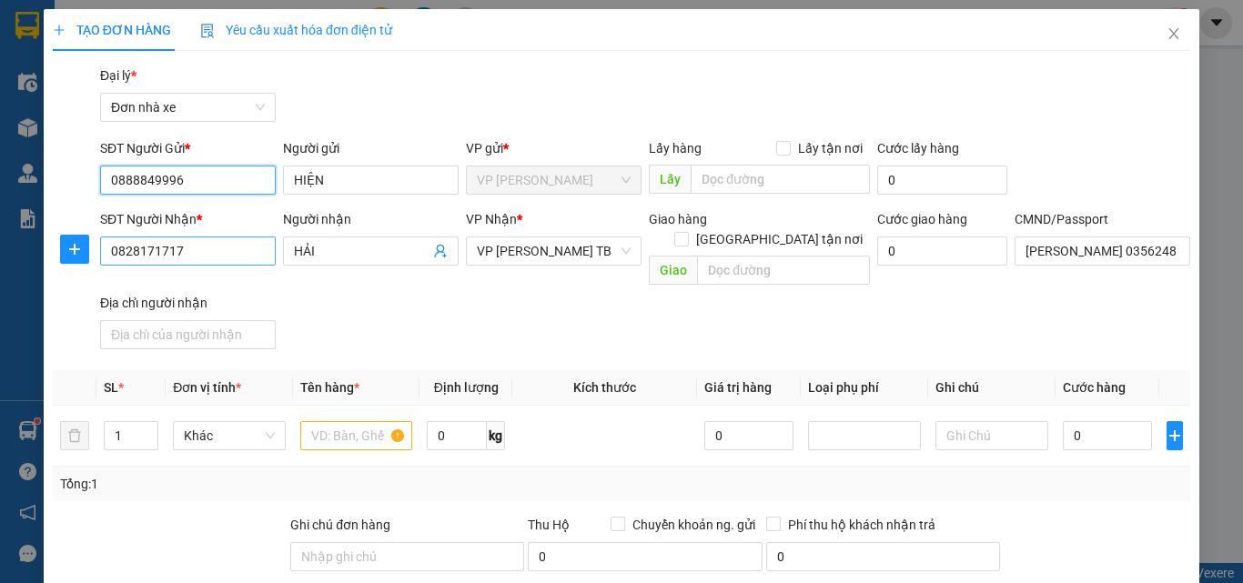
type input "0888849996"
click at [254, 250] on input "0828171717" at bounding box center [188, 251] width 176 height 29
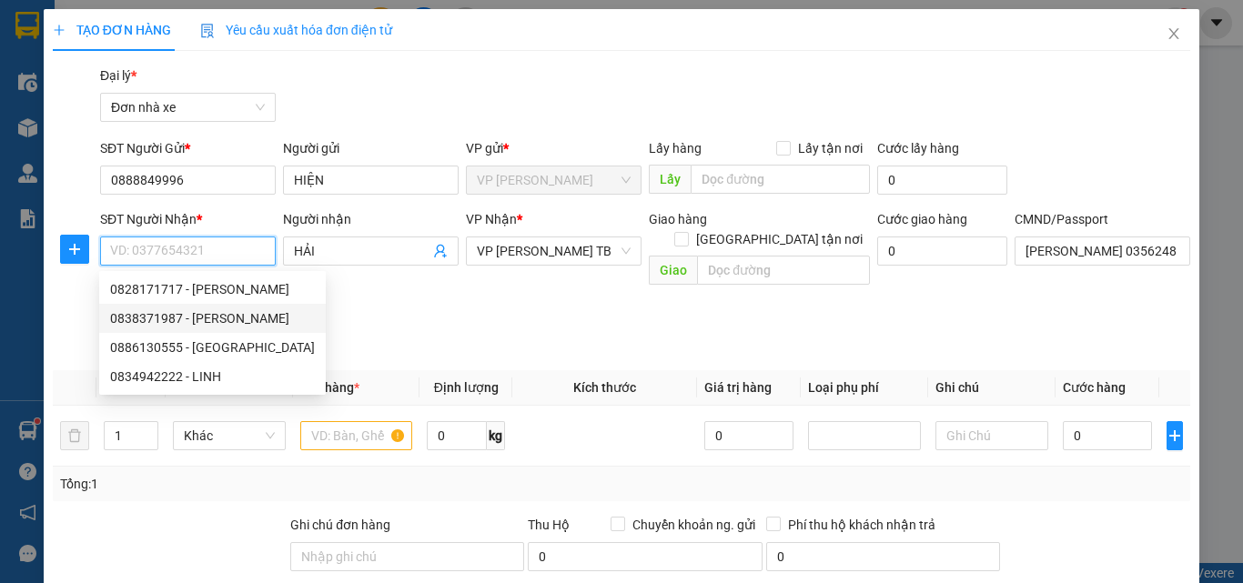
click at [224, 320] on div "0838371987 - [PERSON_NAME]" at bounding box center [212, 319] width 205 height 20
type input "0838371987"
type input "CƯỜNG"
type input "036087020672 [PERSON_NAME] 1/1/162 VĨNH TRƯỜNG"
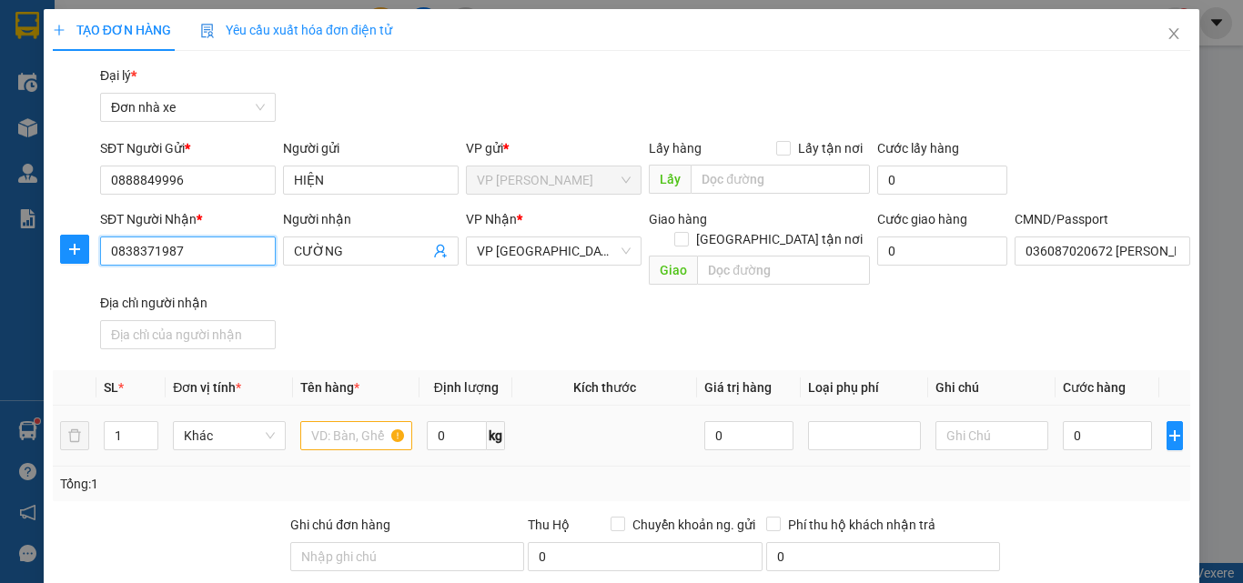
type input "0838371987"
click at [355, 425] on input "text" at bounding box center [356, 435] width 113 height 29
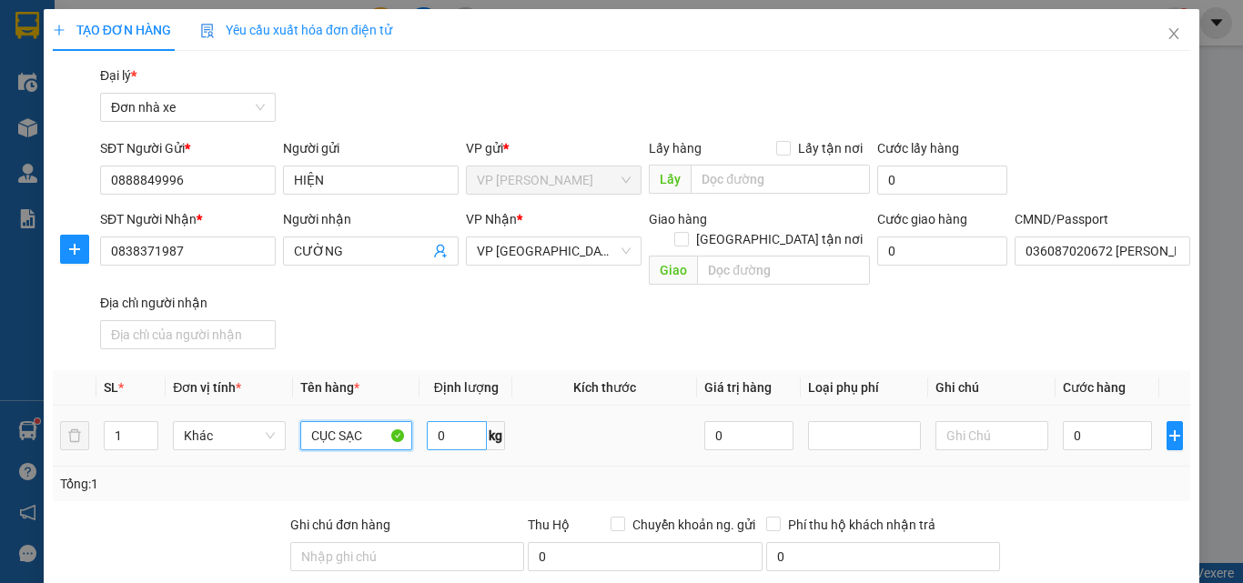
type input "CỤC SẠC"
click at [450, 421] on input "0" at bounding box center [457, 435] width 60 height 29
type input "8"
click at [1097, 421] on input "0" at bounding box center [1107, 435] width 89 height 29
type input "3"
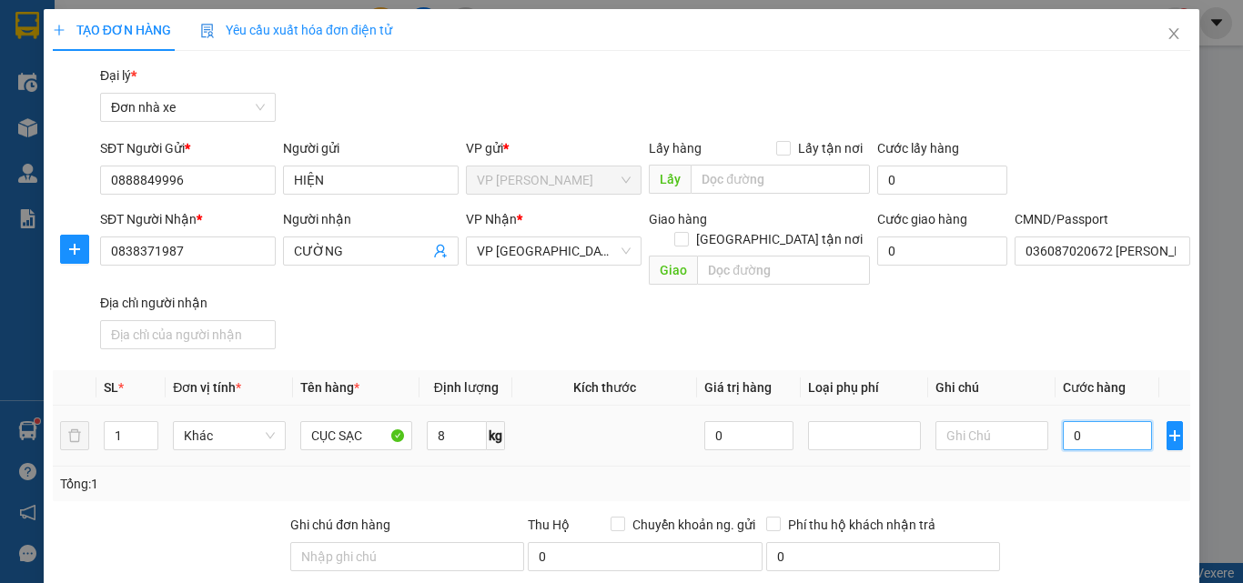
type input "3"
type input "30"
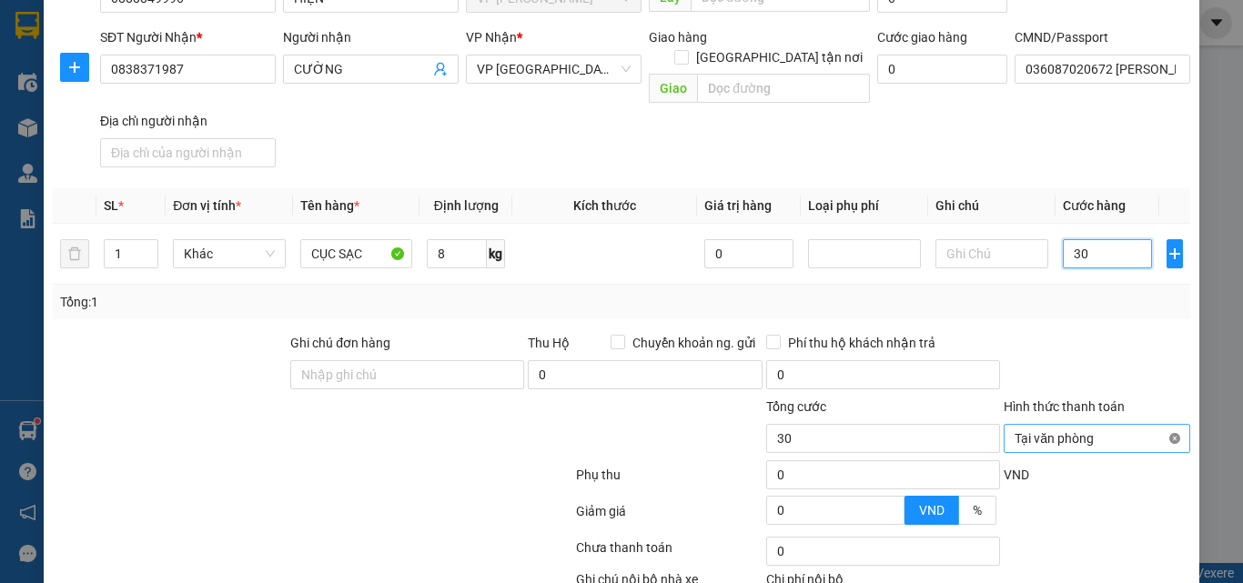
type input "30"
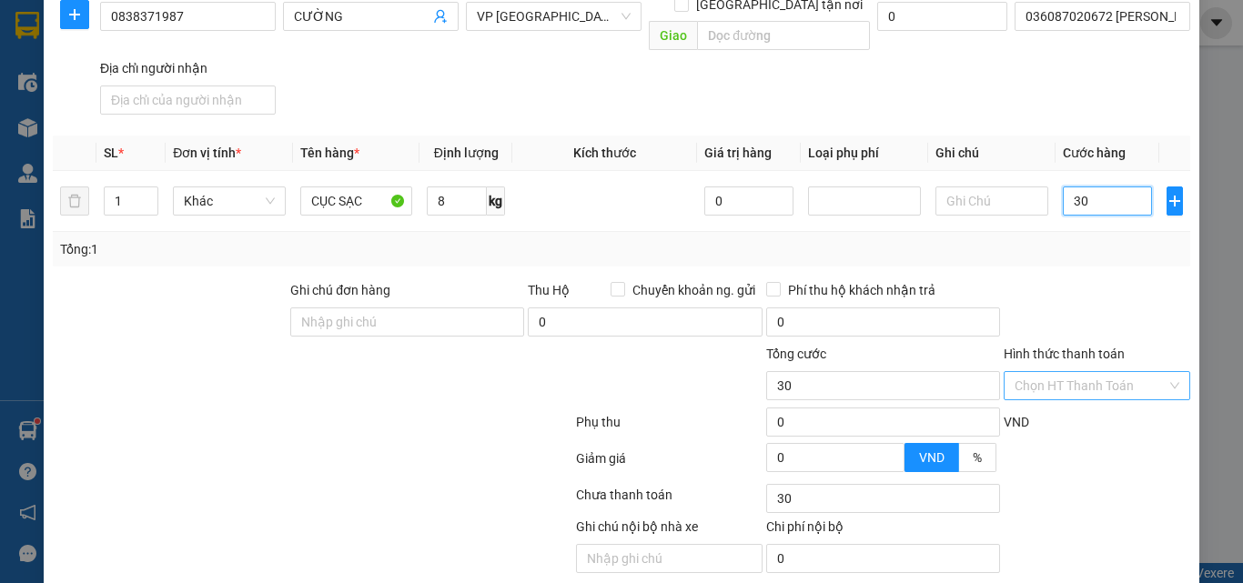
scroll to position [287, 0]
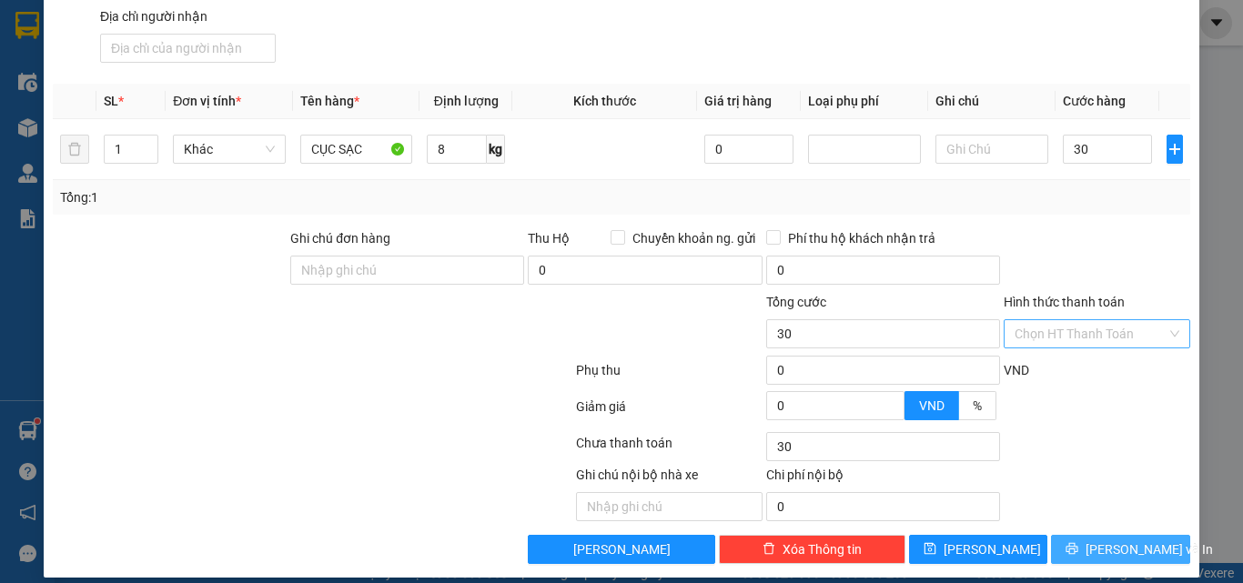
click at [1097, 540] on span "[PERSON_NAME] và In" at bounding box center [1149, 550] width 127 height 20
type input "30.000"
